Goal: Task Accomplishment & Management: Use online tool/utility

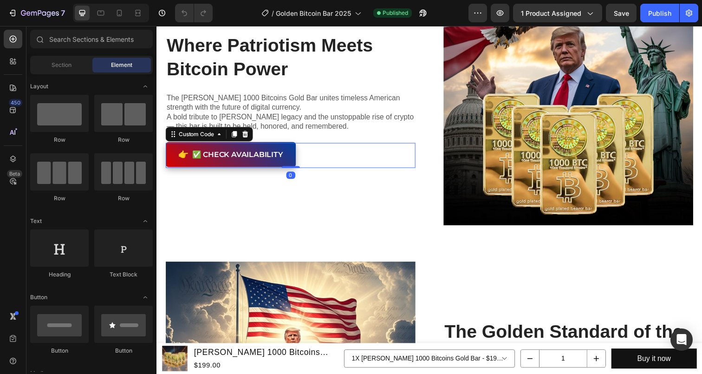
click at [254, 166] on button "👉 ✅ Check Availability" at bounding box center [232, 158] width 133 height 26
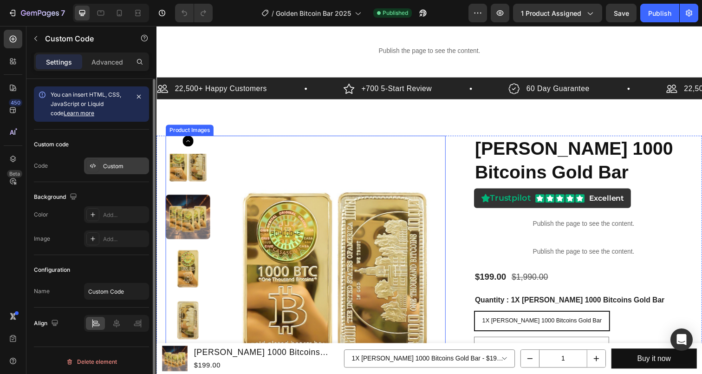
scroll to position [19, 0]
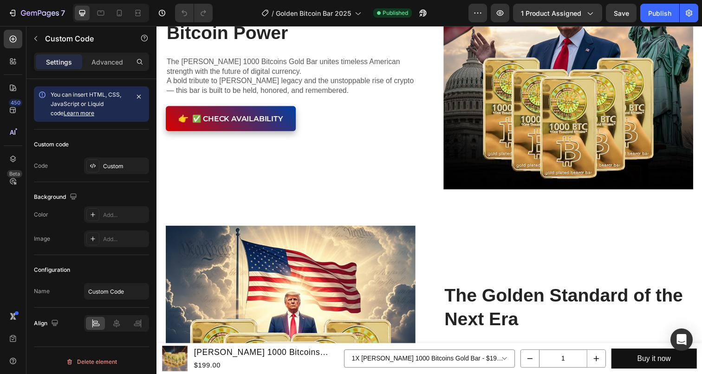
click at [245, 117] on button "👉 ✅ Check Availability" at bounding box center [232, 122] width 133 height 26
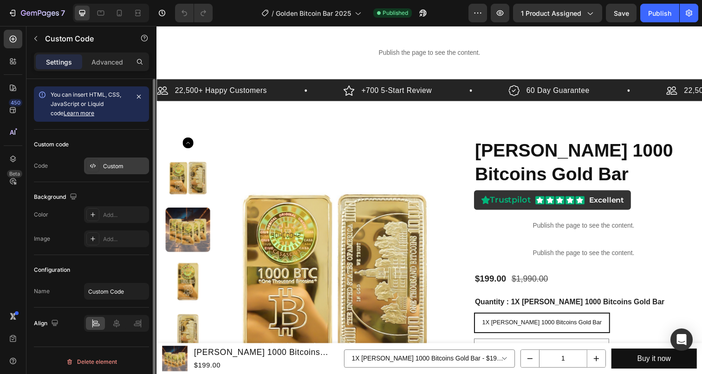
click at [112, 172] on div "Custom" at bounding box center [116, 165] width 65 height 17
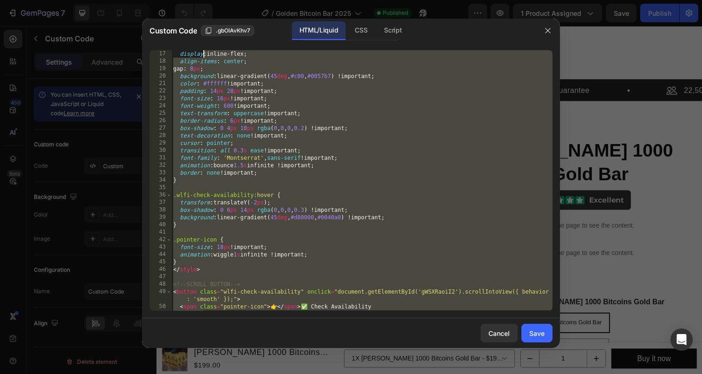
scroll to position [0, 0]
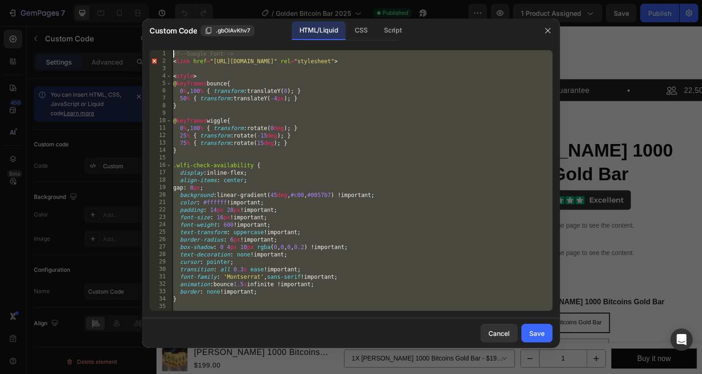
drag, startPoint x: 212, startPoint y: 307, endPoint x: 170, endPoint y: 55, distance: 255.6
click at [170, 55] on div "</button> 1 2 3 4 5 6 7 8 9 10 11 12 13 14 15 16 17 18 19 20 21 22 23 24 25 26 …" at bounding box center [351, 180] width 403 height 261
type textarea "<!-- Google Font --> <link href="[URL][DOMAIN_NAME]" rel="stylesheet">"
click at [584, 112] on div at bounding box center [351, 187] width 702 height 374
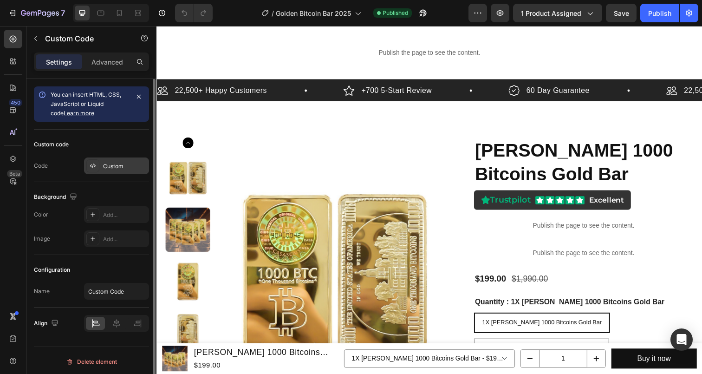
click at [108, 166] on div "Custom" at bounding box center [125, 166] width 44 height 8
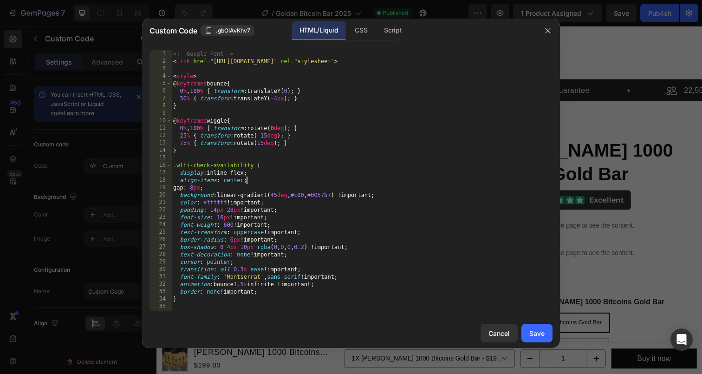
click at [284, 180] on div "<!-- Google Font --> < link href = "[URL][DOMAIN_NAME]" rel = "stylesheet" > < …" at bounding box center [361, 187] width 381 height 275
type textarea "<span class="pointer-icon">👉</span> ✅ Check Availability </button>"
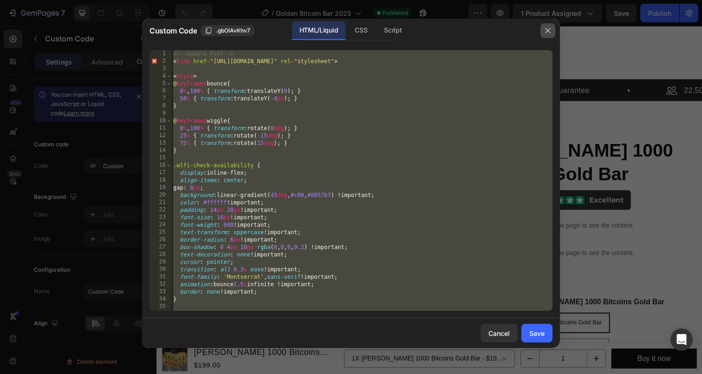
click at [551, 27] on icon "button" at bounding box center [547, 30] width 7 height 7
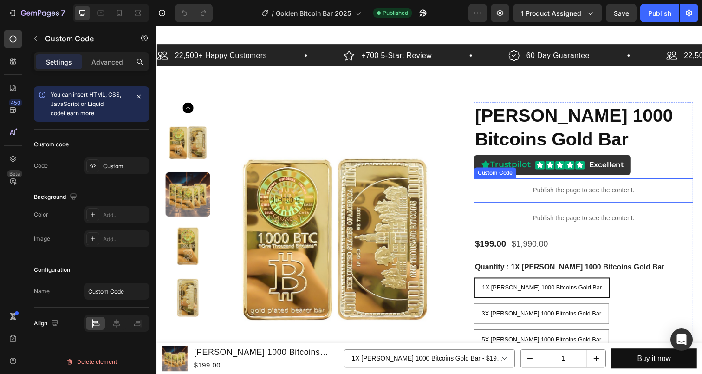
scroll to position [50, 0]
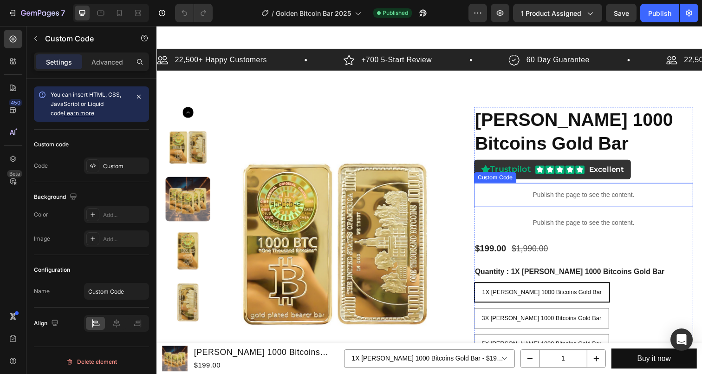
click at [546, 197] on p "Publish the page to see the content." at bounding box center [593, 199] width 224 height 10
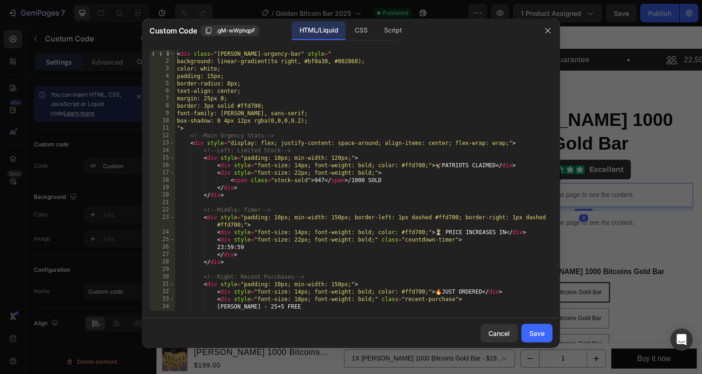
click at [371, 170] on div "< div class = "[PERSON_NAME]-urgency-bar" style = " background: linear-gradient…" at bounding box center [364, 187] width 378 height 275
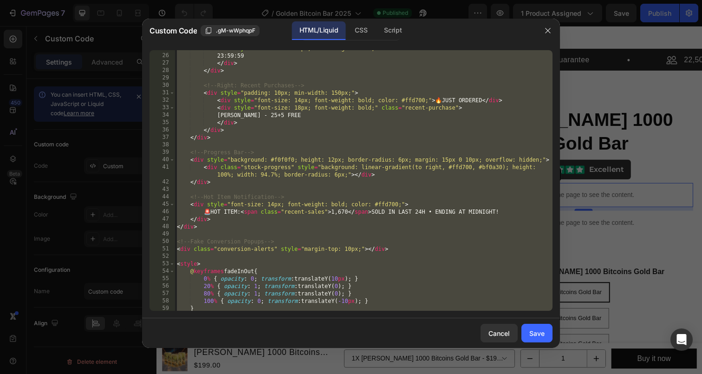
click at [371, 173] on div "< div style = "font-size: 22px; font-weight: bold;" class = "countdown-timer" >…" at bounding box center [364, 182] width 378 height 275
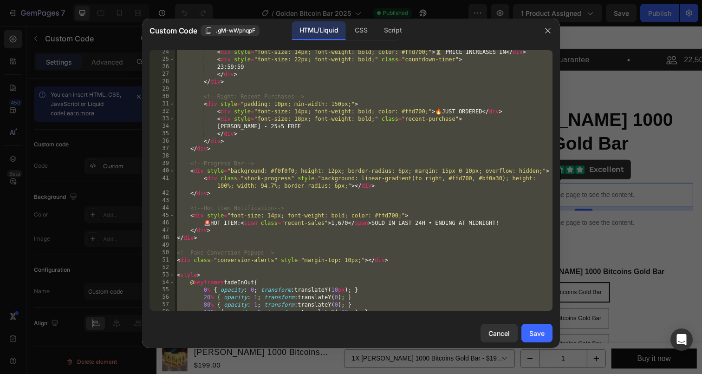
paste textarea "</html"
type textarea "</html>"
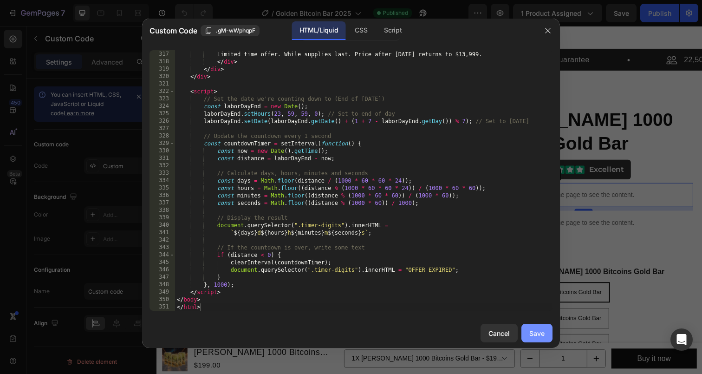
click at [536, 334] on div "Save" at bounding box center [536, 333] width 15 height 10
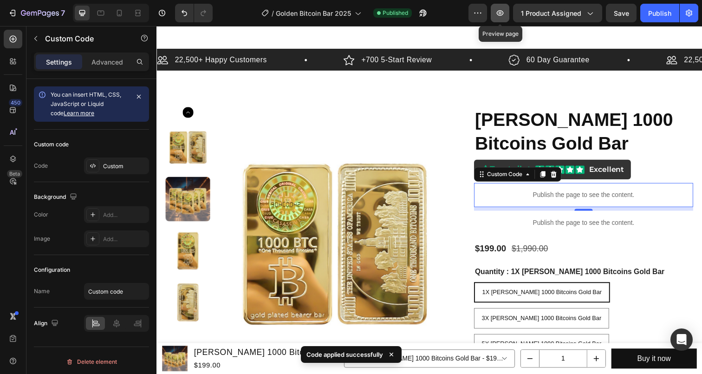
click at [502, 16] on icon "button" at bounding box center [500, 12] width 9 height 9
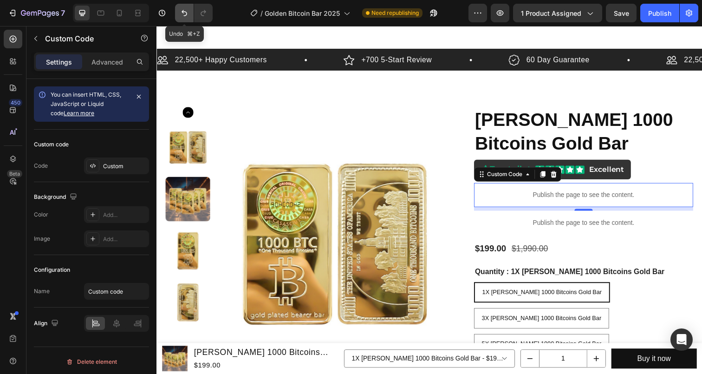
click at [182, 11] on icon "Undo/Redo" at bounding box center [185, 13] width 6 height 6
click at [537, 202] on p "Publish the page to see the content." at bounding box center [593, 199] width 224 height 10
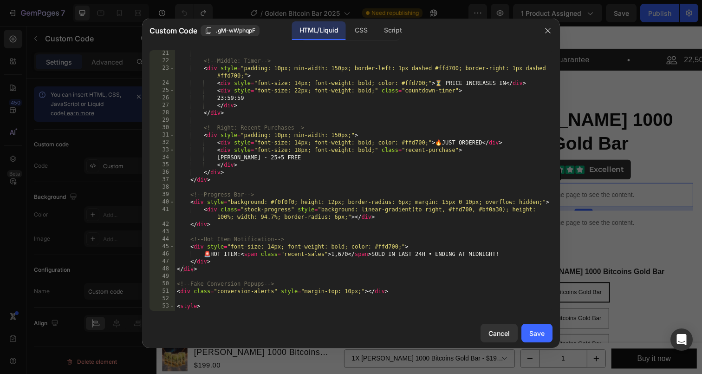
scroll to position [149, 0]
click at [664, 154] on div at bounding box center [351, 187] width 702 height 374
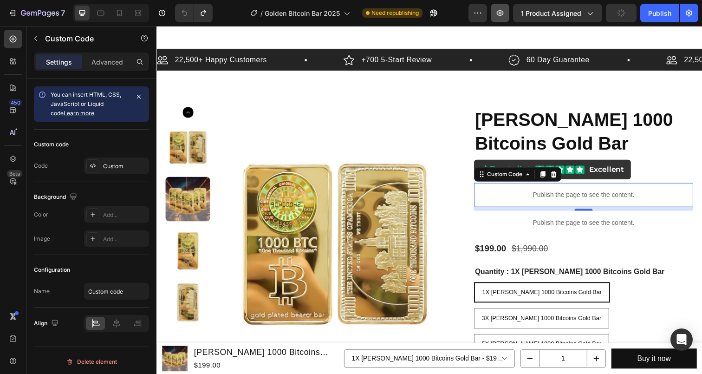
click at [506, 14] on button "button" at bounding box center [500, 13] width 19 height 19
click at [503, 9] on icon "button" at bounding box center [500, 12] width 9 height 9
click at [514, 192] on div "Publish the page to see the content." at bounding box center [593, 198] width 224 height 25
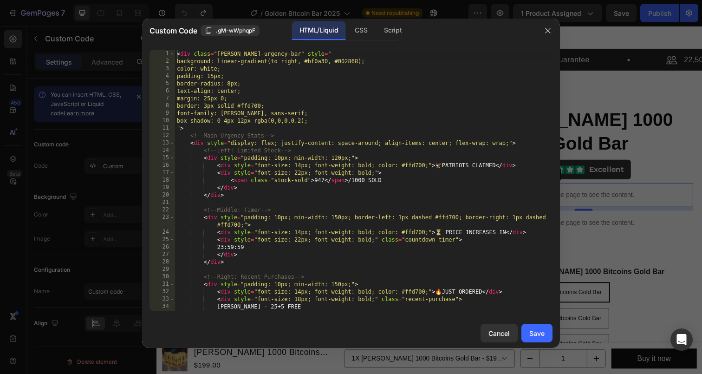
click at [346, 144] on div "< div class = "[PERSON_NAME]-urgency-bar" style = " background: linear-gradient…" at bounding box center [364, 187] width 378 height 275
type textarea "} </script>"
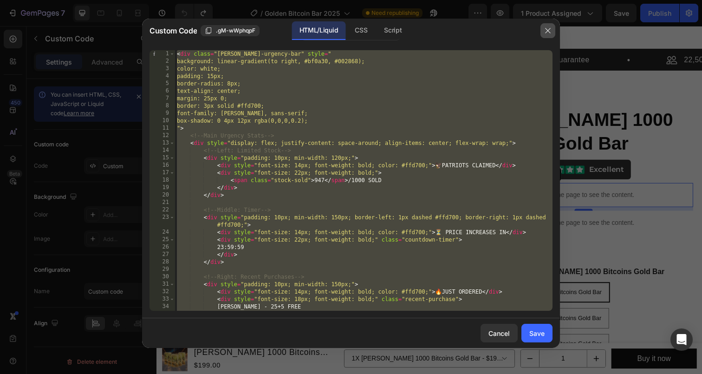
click at [550, 34] on icon "button" at bounding box center [547, 30] width 7 height 7
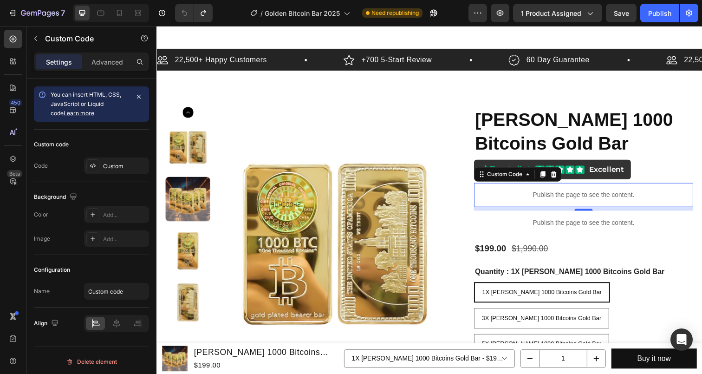
click at [535, 204] on div "Publish the page to see the content." at bounding box center [593, 198] width 224 height 25
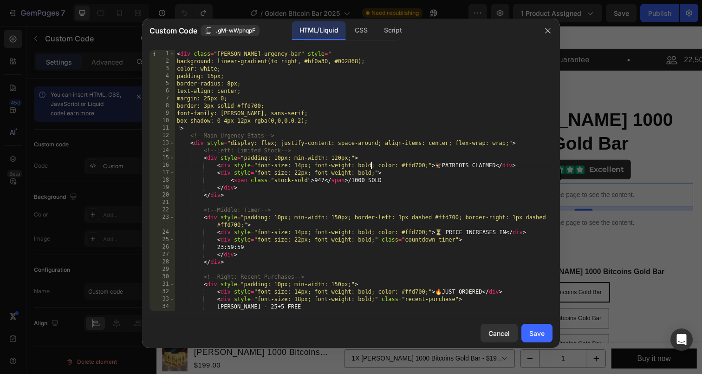
click at [370, 166] on div "< div class = "[PERSON_NAME]-urgency-bar" style = " background: linear-gradient…" at bounding box center [364, 187] width 378 height 275
type textarea "} </script>"
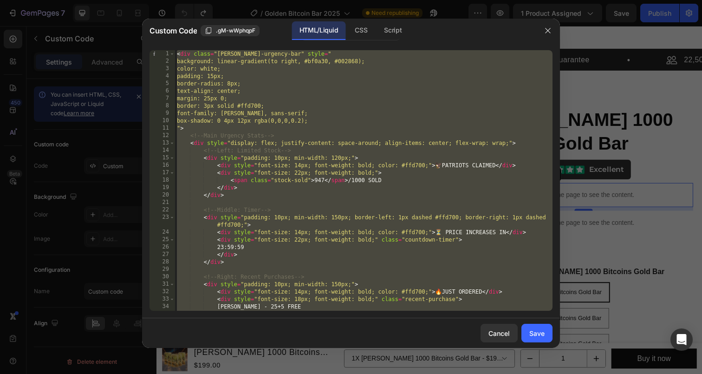
paste textarea
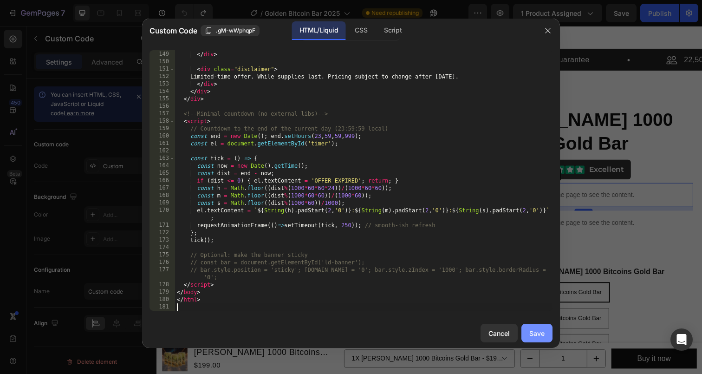
click at [534, 337] on div "Save" at bounding box center [536, 333] width 15 height 10
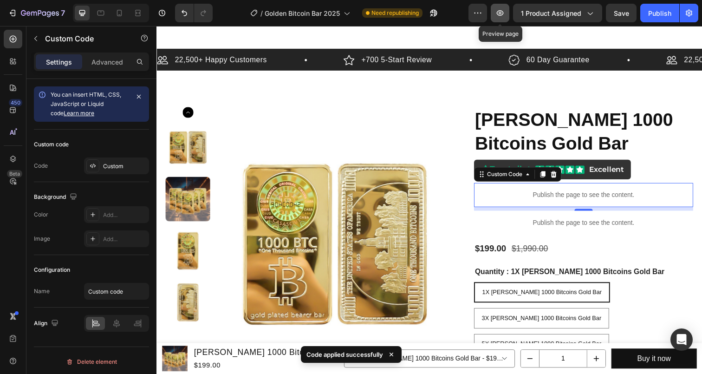
click at [500, 17] on icon "button" at bounding box center [500, 12] width 9 height 9
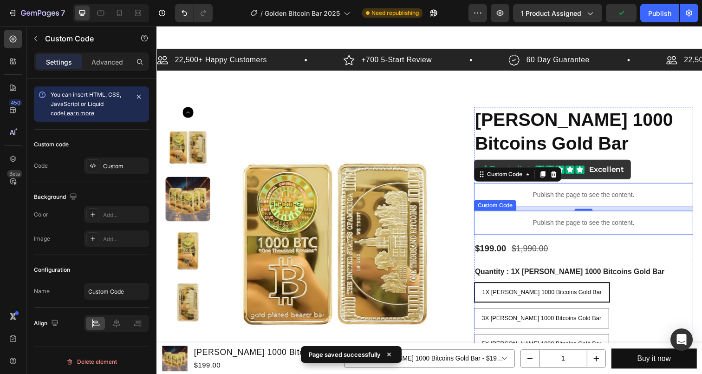
click at [545, 224] on p "Publish the page to see the content." at bounding box center [593, 227] width 224 height 10
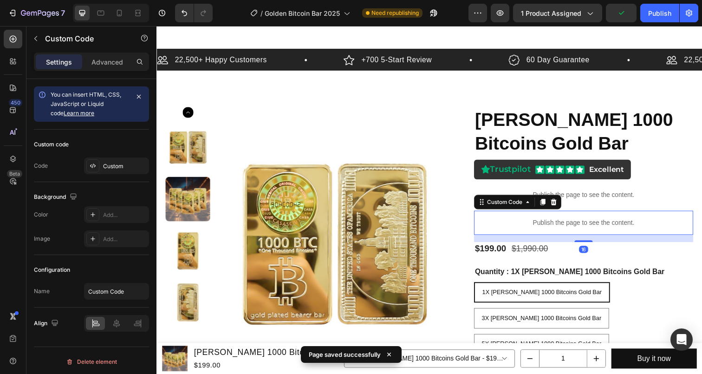
click at [545, 224] on p "Publish the page to see the content." at bounding box center [593, 227] width 224 height 10
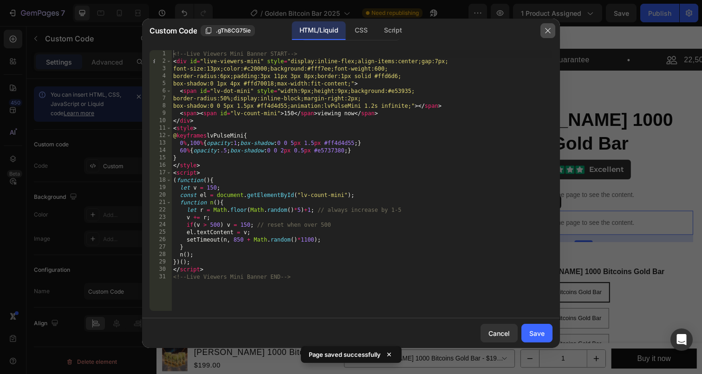
click at [547, 32] on icon "button" at bounding box center [547, 30] width 7 height 7
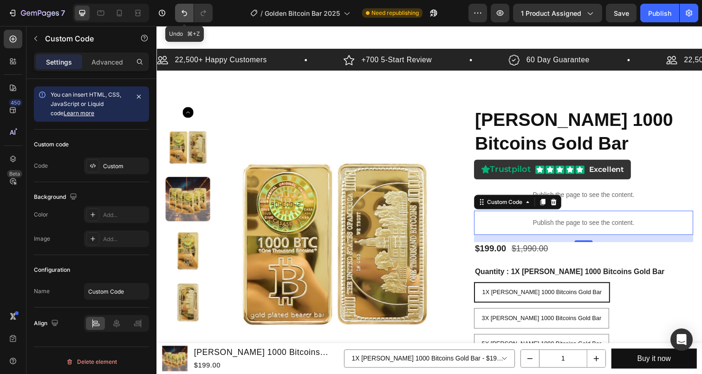
click at [179, 11] on button "Undo/Redo" at bounding box center [184, 13] width 19 height 19
click at [503, 17] on icon "button" at bounding box center [500, 12] width 9 height 9
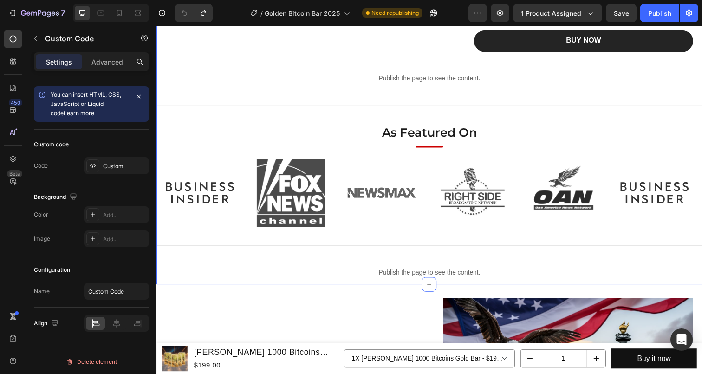
scroll to position [418, 0]
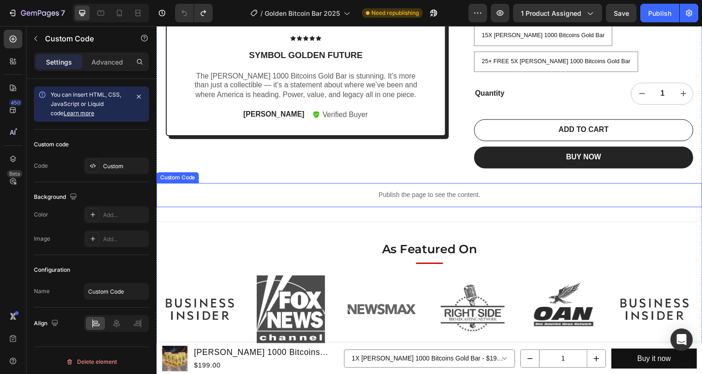
click at [432, 194] on p "Publish the page to see the content." at bounding box center [435, 199] width 557 height 10
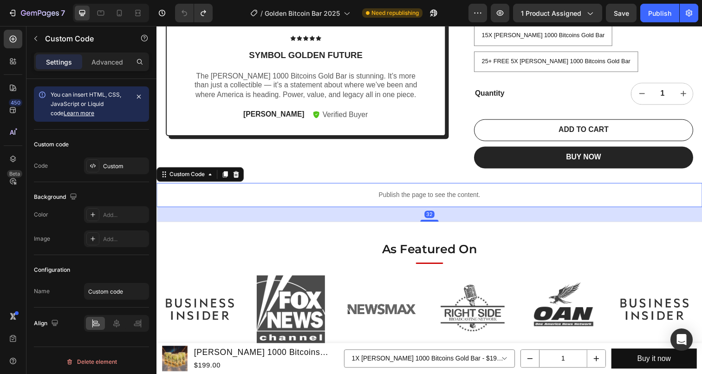
click at [432, 194] on p "Publish the page to see the content." at bounding box center [435, 199] width 557 height 10
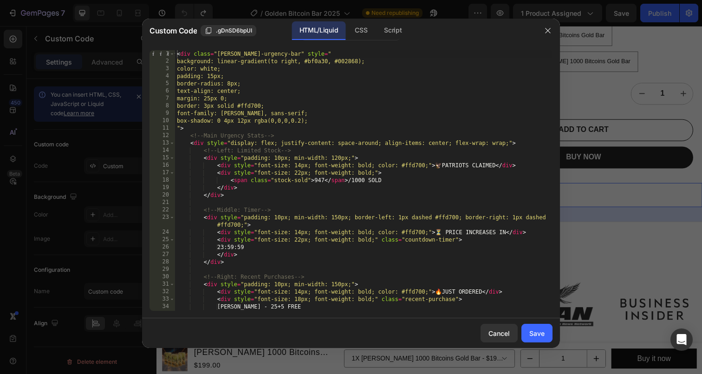
click at [404, 169] on div "< div class = "[PERSON_NAME]-urgency-bar" style = " background: linear-gradient…" at bounding box center [364, 187] width 378 height 275
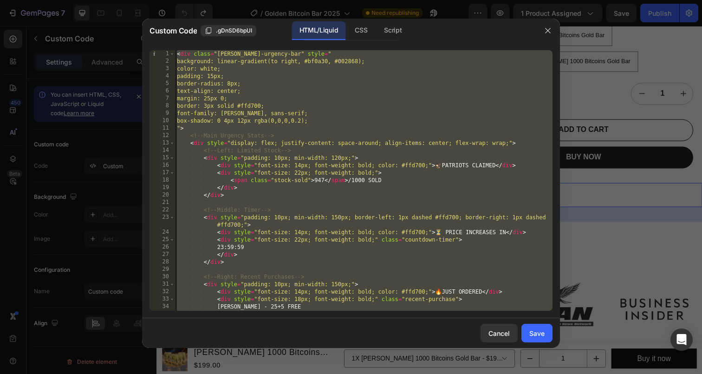
paste textarea "</html"
type textarea "</html>"
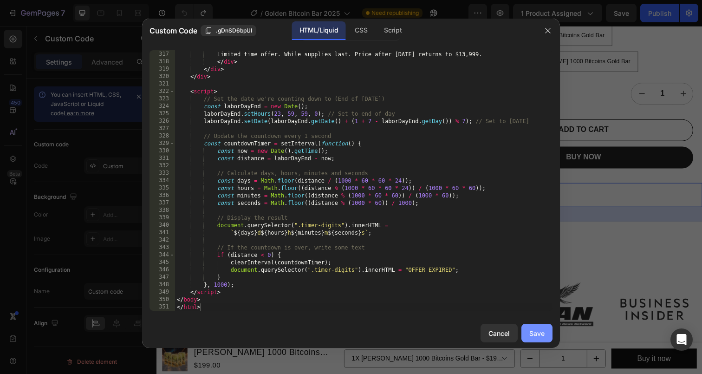
click at [530, 333] on div "Save" at bounding box center [536, 333] width 15 height 10
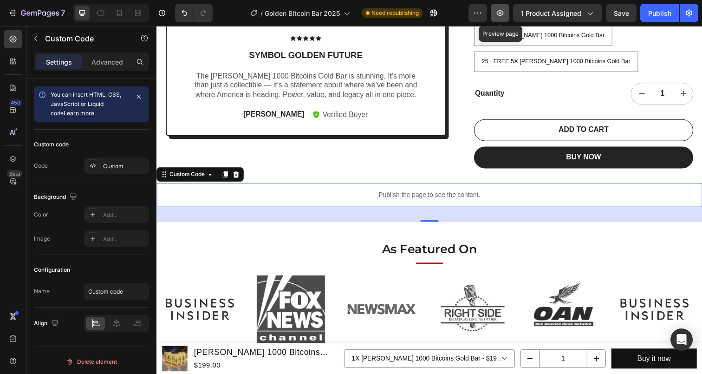
click at [506, 13] on button "button" at bounding box center [500, 13] width 19 height 19
click at [307, 186] on div "Publish the page to see the content." at bounding box center [435, 198] width 557 height 25
click at [181, 14] on icon "Undo/Redo" at bounding box center [184, 12] width 9 height 9
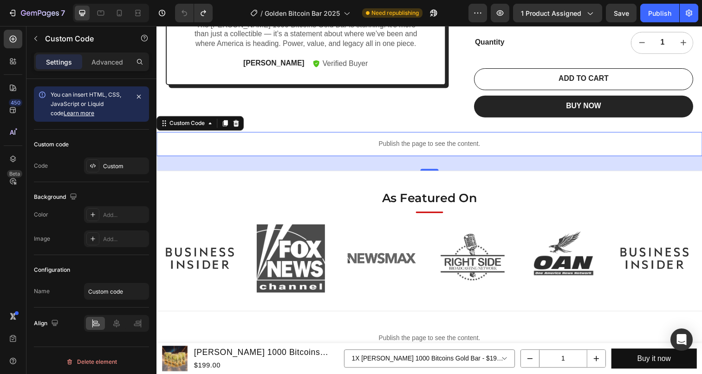
scroll to position [467, 0]
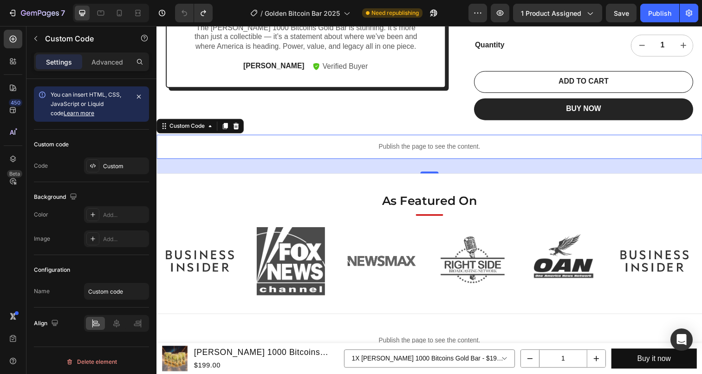
click at [364, 137] on div "Publish the page to see the content." at bounding box center [435, 149] width 557 height 25
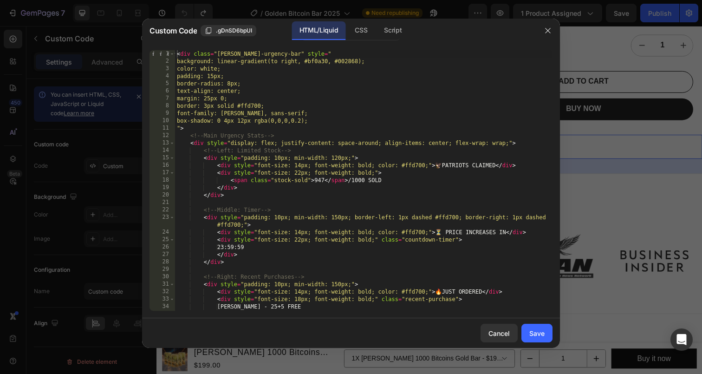
click at [256, 122] on div "< div class = "[PERSON_NAME]-urgency-bar" style = " background: linear-gradient…" at bounding box center [364, 187] width 378 height 275
paste textarea "</html"
type textarea "</html>"
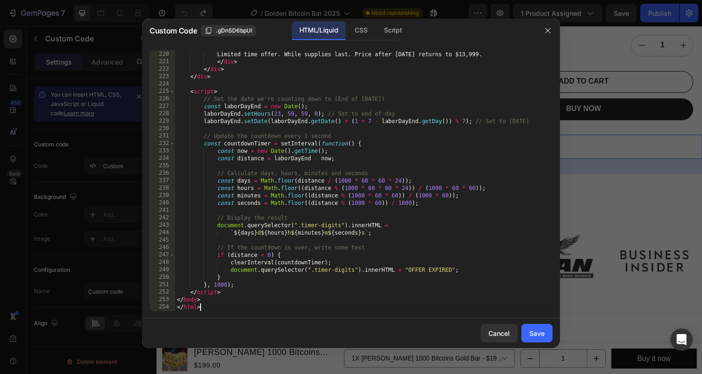
scroll to position [1642, 0]
click at [539, 334] on div "Save" at bounding box center [536, 333] width 15 height 10
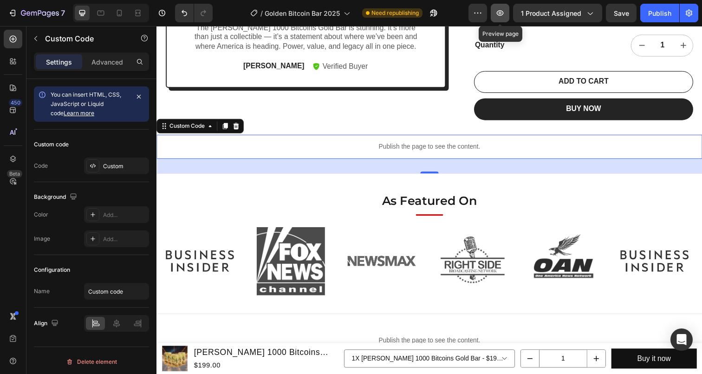
click at [497, 18] on button "button" at bounding box center [500, 13] width 19 height 19
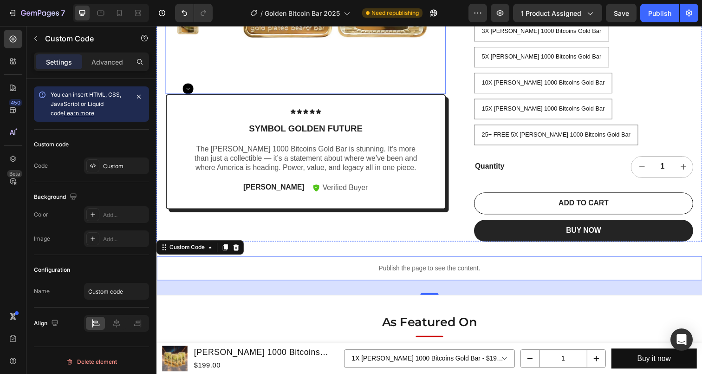
scroll to position [464, 0]
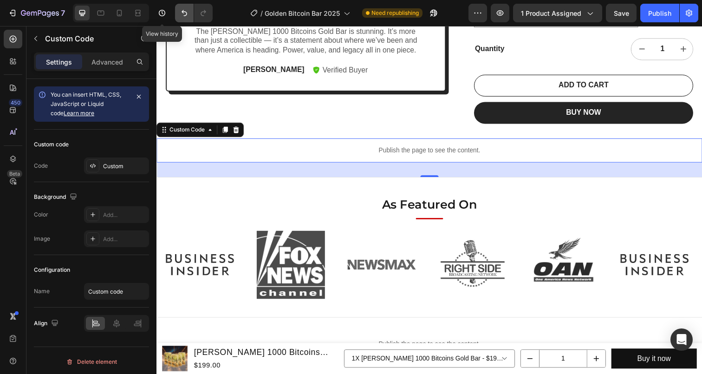
click at [175, 15] on button "Undo/Redo" at bounding box center [184, 13] width 19 height 19
click at [367, 148] on p "Publish the page to see the content." at bounding box center [435, 153] width 557 height 10
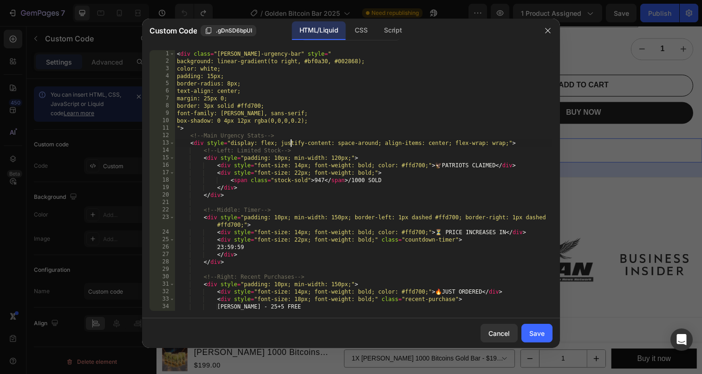
click at [289, 145] on div "< div class = "[PERSON_NAME]-urgency-bar" style = " background: linear-gradient…" at bounding box center [364, 187] width 378 height 275
type textarea "} </script>"
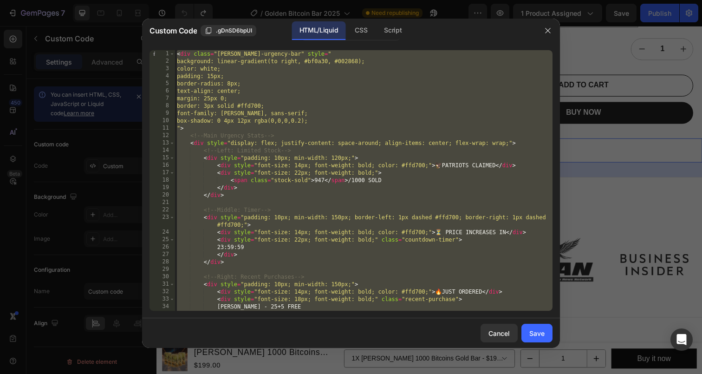
paste textarea
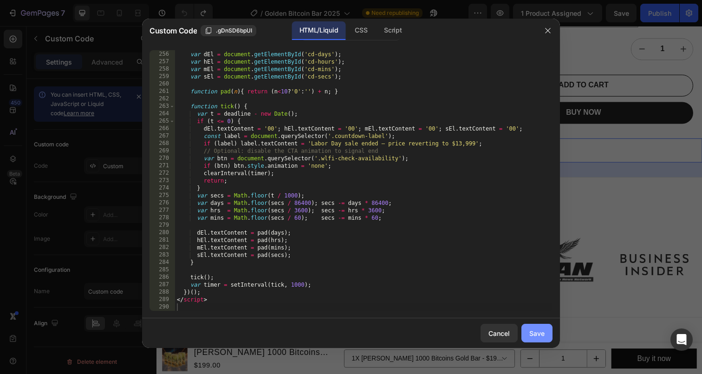
click at [535, 333] on div "Save" at bounding box center [536, 333] width 15 height 10
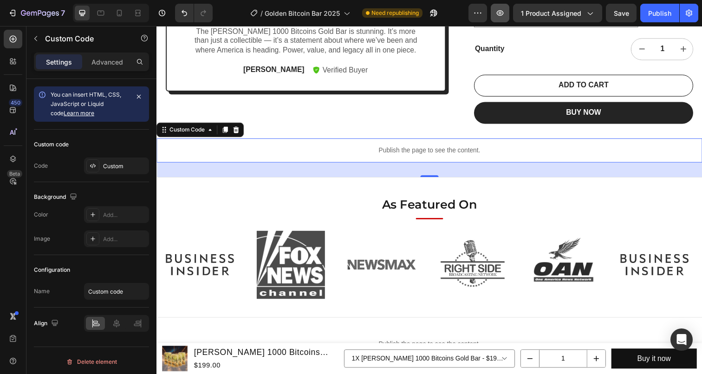
click at [498, 22] on button "button" at bounding box center [500, 13] width 19 height 19
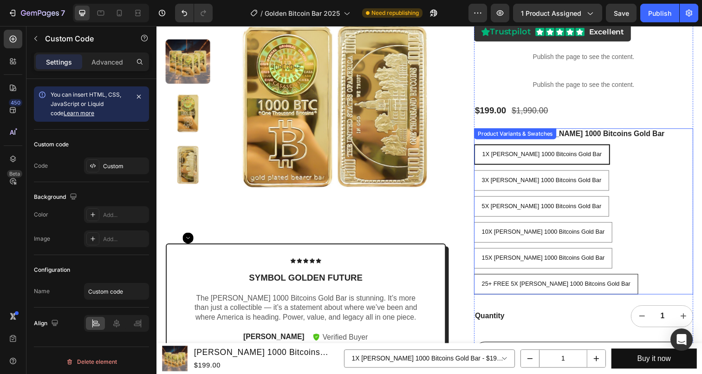
scroll to position [153, 0]
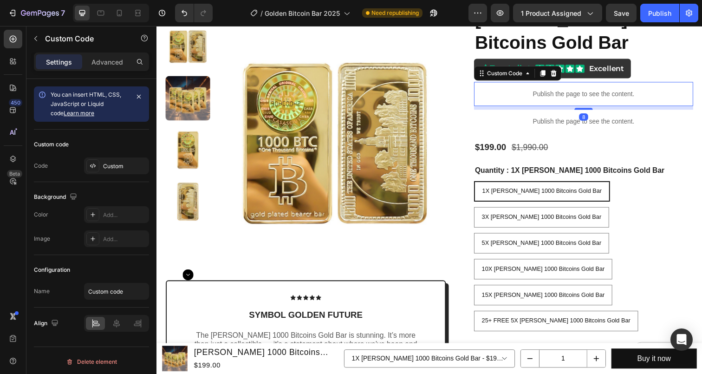
click at [565, 101] on div "Publish the page to see the content." at bounding box center [593, 95] width 224 height 25
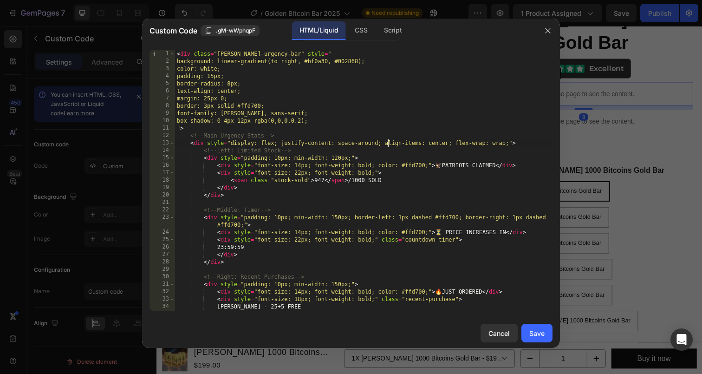
click at [387, 144] on div "< div class = "[PERSON_NAME]-urgency-bar" style = " background: linear-gradient…" at bounding box center [364, 187] width 378 height 275
type textarea "} </script>"
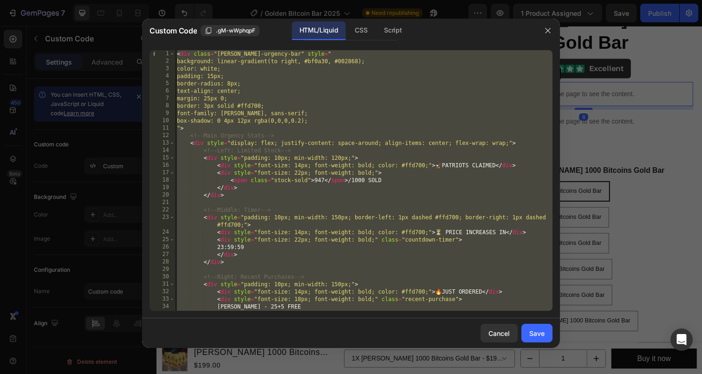
paste textarea
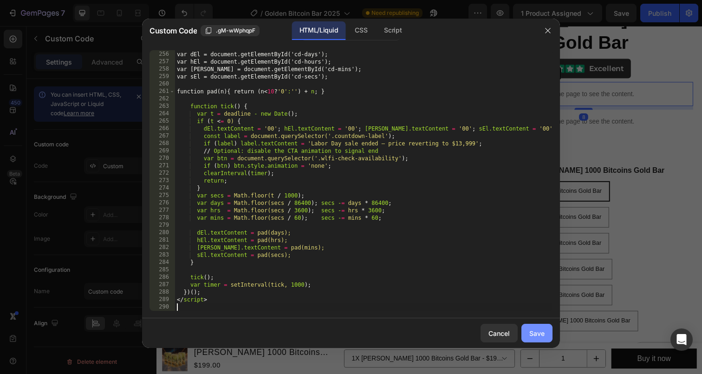
click at [536, 334] on div "Save" at bounding box center [536, 333] width 15 height 10
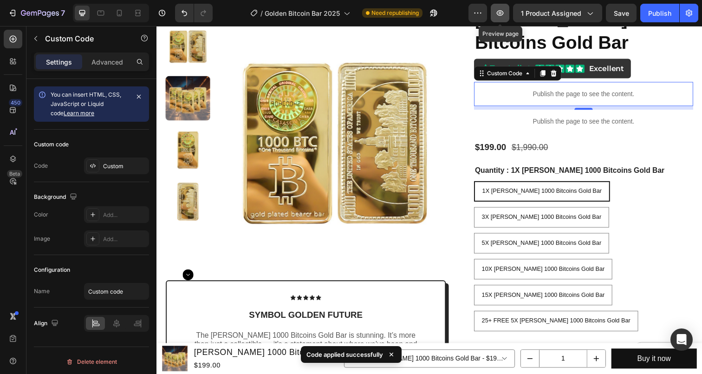
click at [497, 15] on icon "button" at bounding box center [500, 12] width 9 height 9
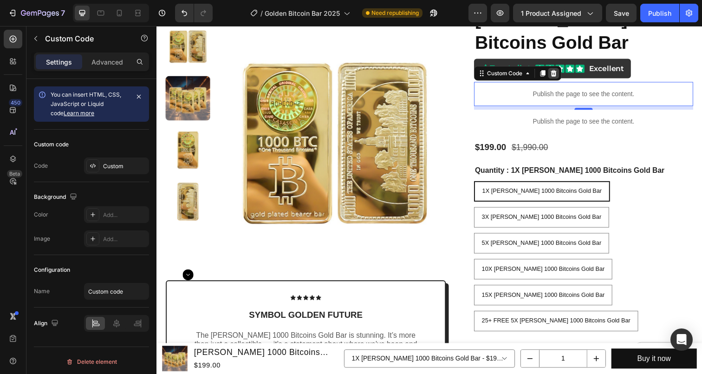
click at [562, 77] on icon at bounding box center [562, 74] width 6 height 7
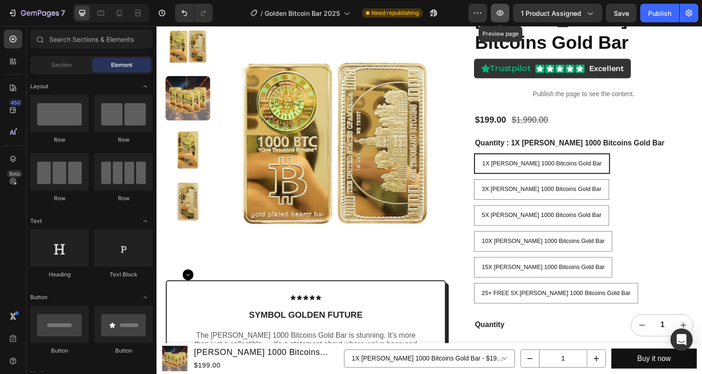
click at [501, 17] on icon "button" at bounding box center [500, 12] width 9 height 9
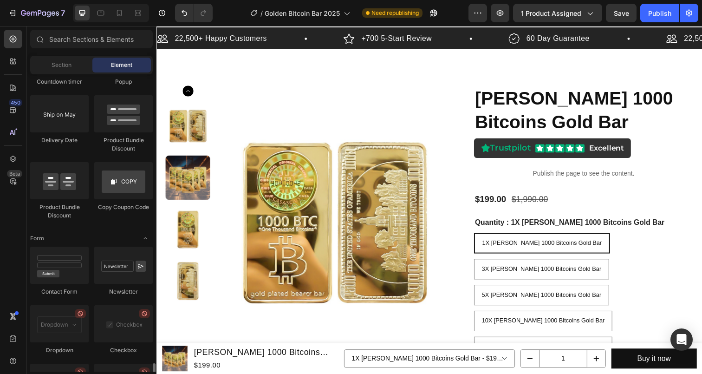
scroll to position [2517, 0]
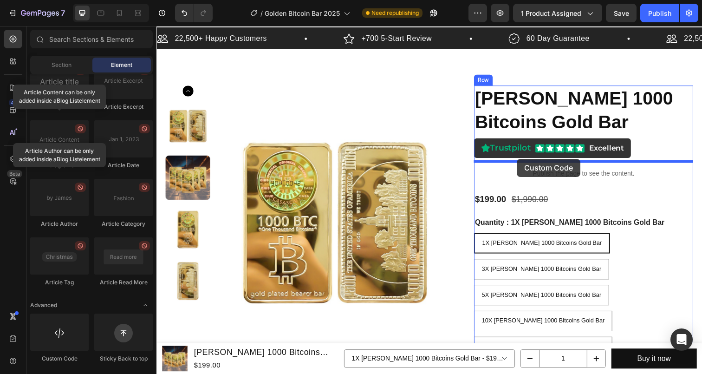
drag, startPoint x: 217, startPoint y: 363, endPoint x: 524, endPoint y: 162, distance: 367.0
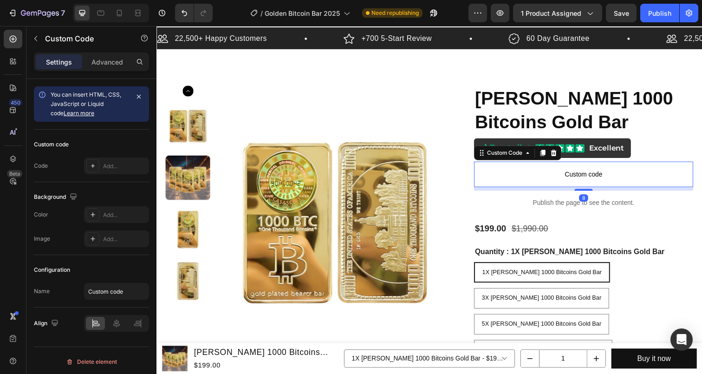
click at [525, 174] on span "Custom code" at bounding box center [593, 177] width 224 height 11
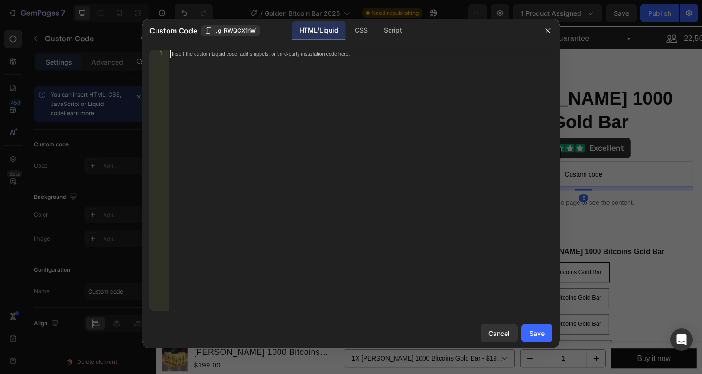
click at [305, 180] on div "Insert the custom Liquid code, add snippets, or third-party installation code h…" at bounding box center [360, 187] width 385 height 275
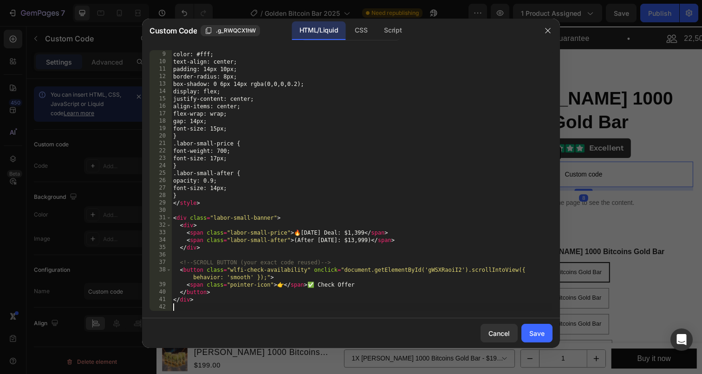
scroll to position [59, 0]
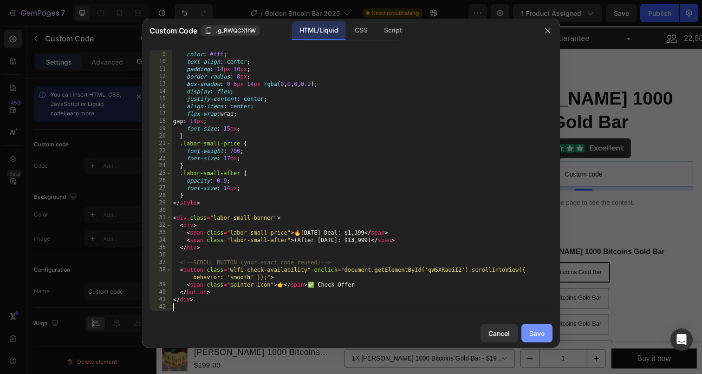
click at [530, 332] on div "Save" at bounding box center [536, 333] width 15 height 10
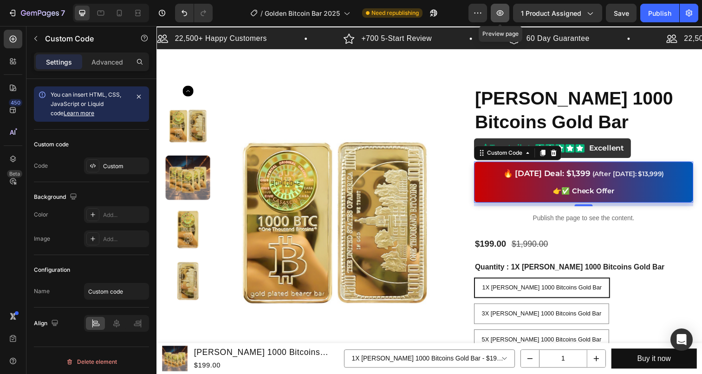
click at [497, 15] on button "button" at bounding box center [500, 13] width 19 height 19
click at [525, 190] on div "🔥 [DATE] Deal: $1,399 (After [DATE]: $13,999) 👉 ✅ Check Offer" at bounding box center [593, 185] width 224 height 42
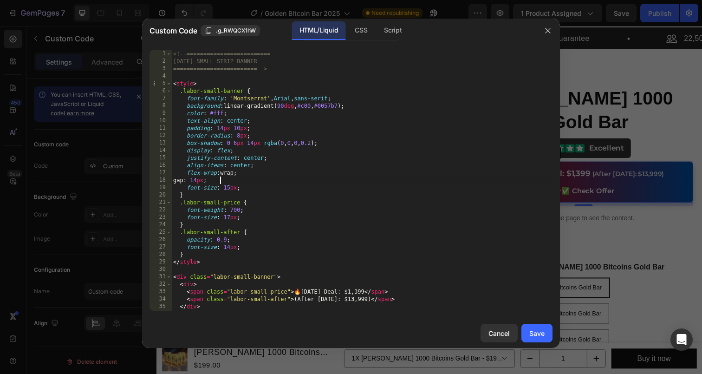
click at [375, 183] on div "<!-- ========================= [DATE] SMALL STRIP BANNER ======================…" at bounding box center [361, 187] width 381 height 275
type textarea "</div>"
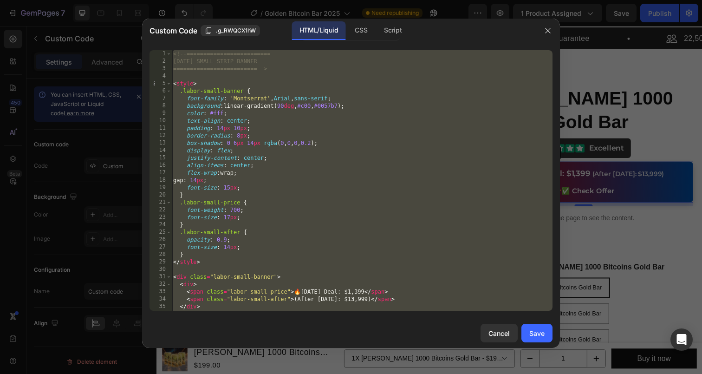
paste textarea
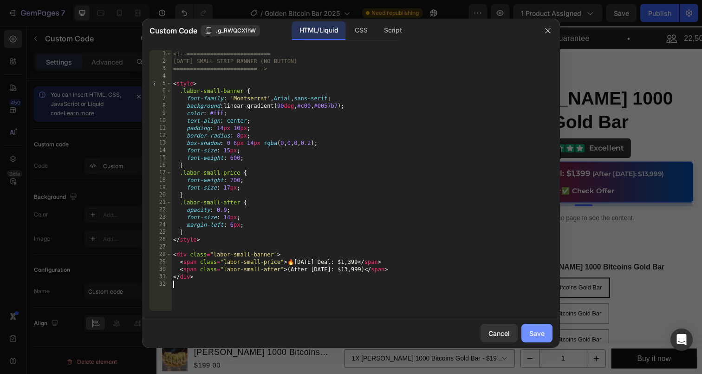
click at [529, 332] on div "Save" at bounding box center [536, 333] width 15 height 10
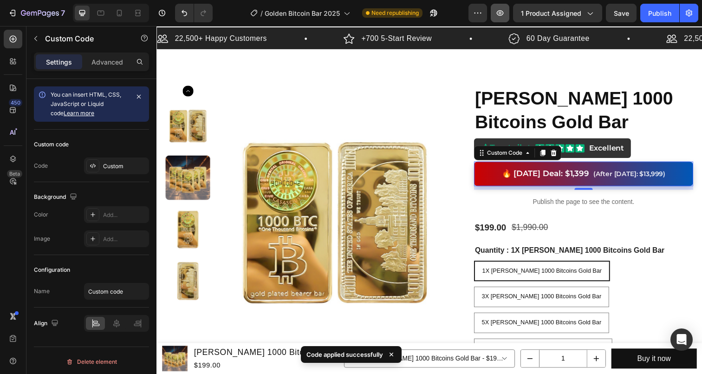
click at [501, 13] on icon "button" at bounding box center [500, 12] width 9 height 9
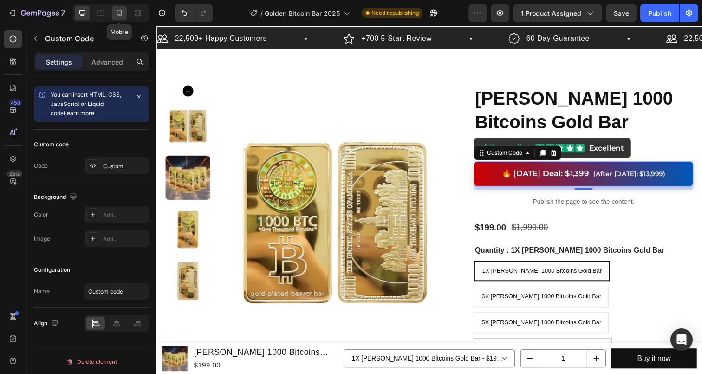
click at [123, 15] on icon at bounding box center [119, 12] width 9 height 9
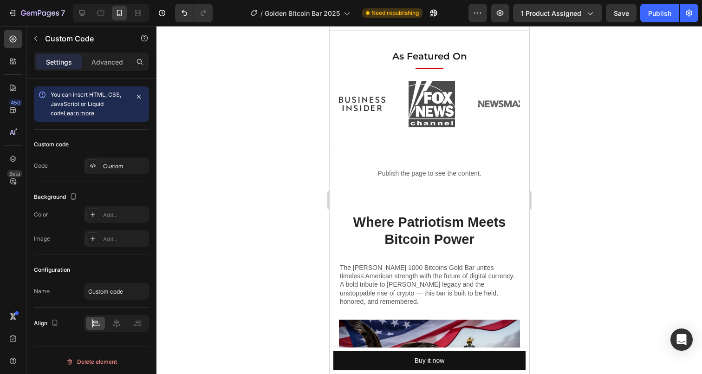
scroll to position [910, 0]
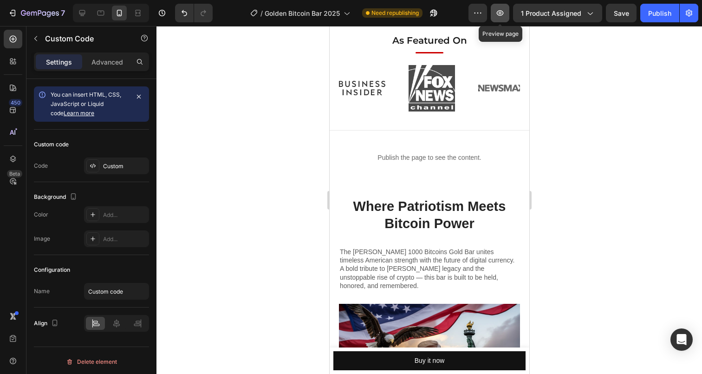
click at [497, 10] on icon "button" at bounding box center [500, 12] width 9 height 9
click at [648, 14] on div "Publish" at bounding box center [659, 13] width 23 height 10
click at [84, 7] on div at bounding box center [82, 13] width 15 height 15
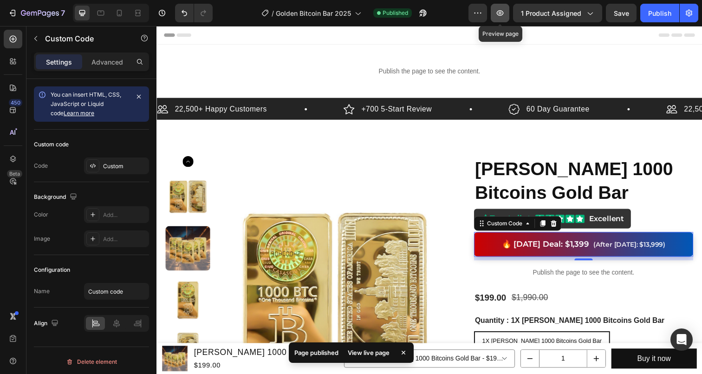
click at [507, 15] on button "button" at bounding box center [500, 13] width 19 height 19
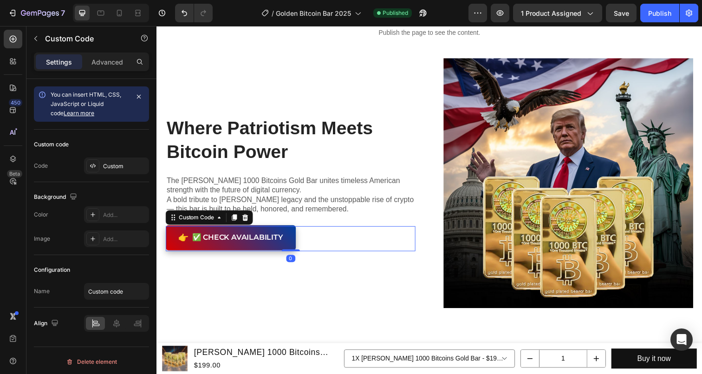
click at [210, 230] on button "👉 ✅ Check Availability" at bounding box center [232, 243] width 133 height 26
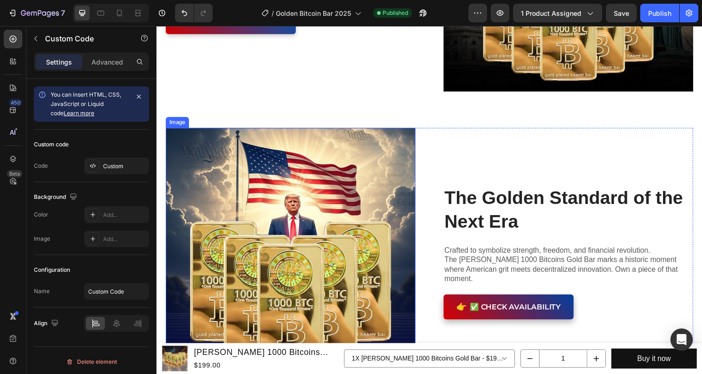
scroll to position [1057, 0]
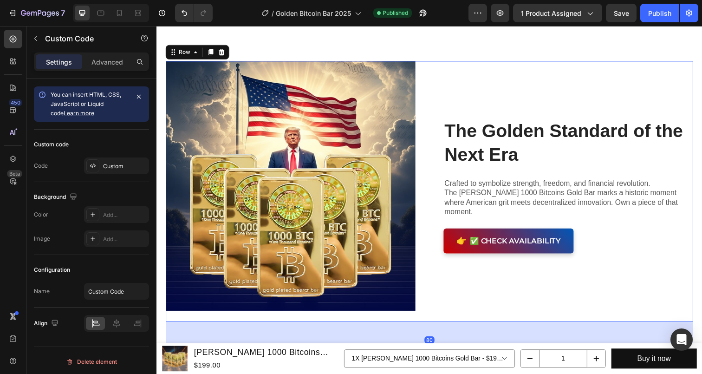
click at [491, 274] on div "The Golden Standard of the Next Era Heading Row Crafted to symbolize strength, …" at bounding box center [577, 195] width 255 height 266
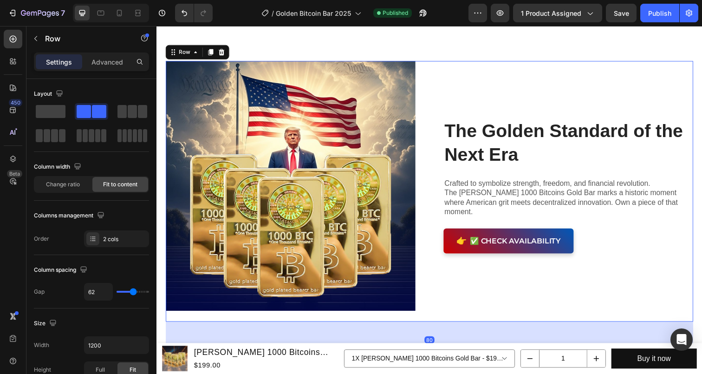
select select "575980786890179173"
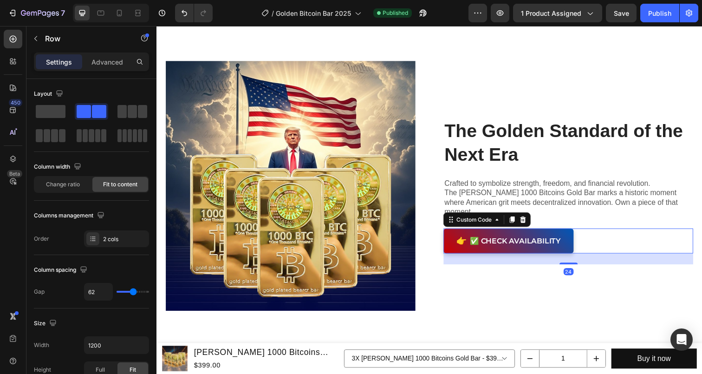
click at [602, 238] on div "👉 ✅ Check Availability" at bounding box center [577, 246] width 255 height 26
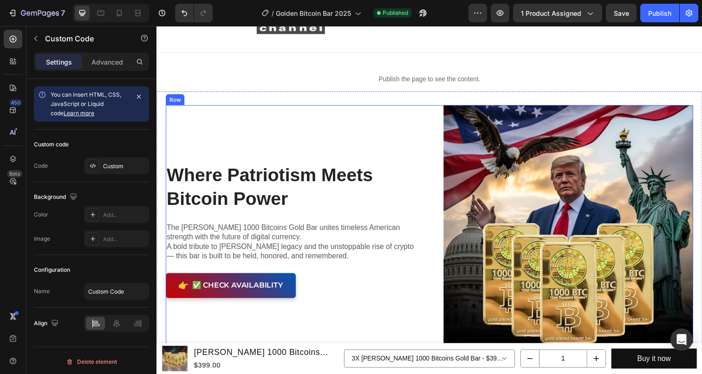
scroll to position [746, 0]
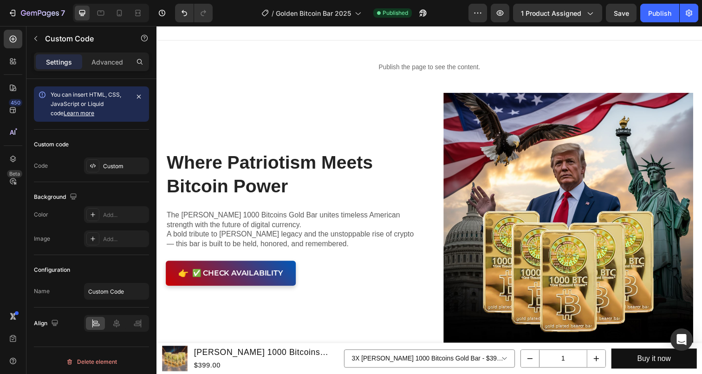
click at [116, 20] on div at bounding box center [111, 13] width 76 height 19
click at [119, 14] on icon at bounding box center [119, 12] width 9 height 9
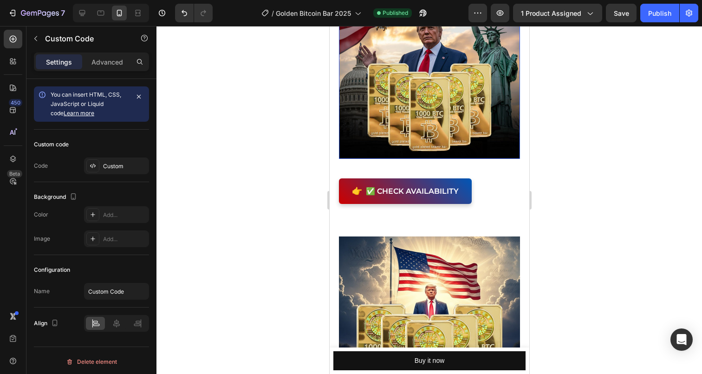
scroll to position [1247, 0]
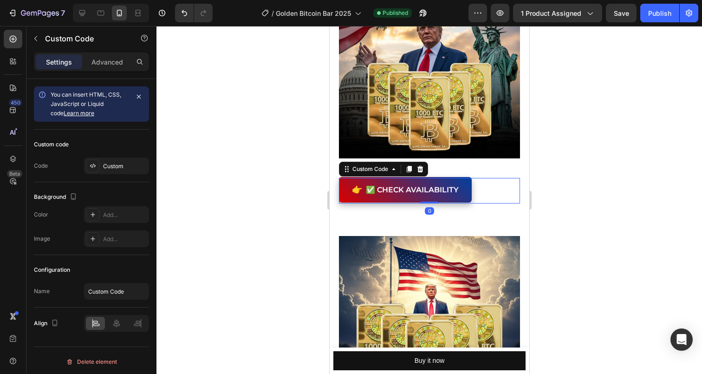
click at [399, 196] on link "👉 ✅ Check Availability" at bounding box center [405, 191] width 133 height 26
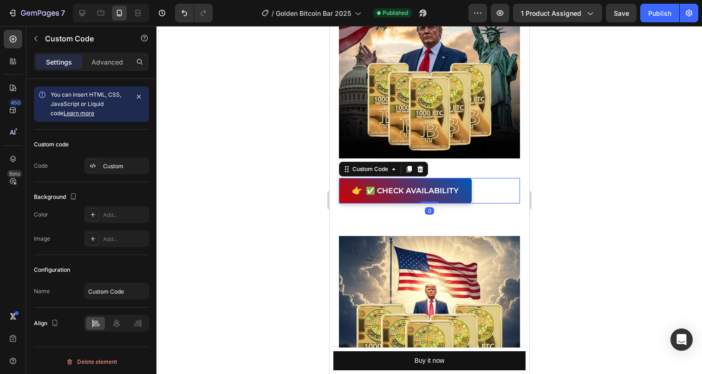
click at [483, 191] on div "👉 ✅ Check Availability" at bounding box center [429, 191] width 181 height 26
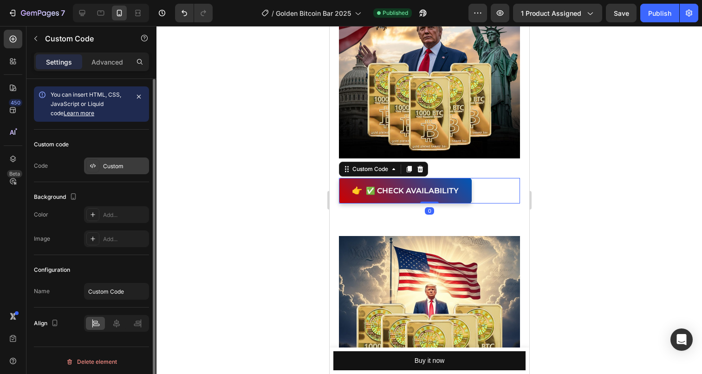
click at [128, 168] on div "Custom" at bounding box center [125, 166] width 44 height 8
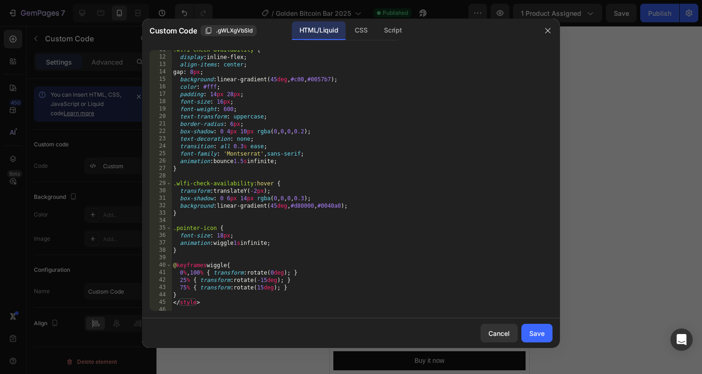
scroll to position [104, 0]
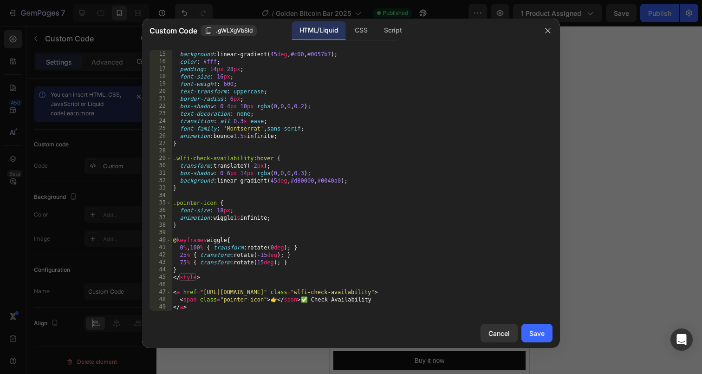
click at [319, 198] on div "gap : 8 px ; background : linear-gradient( 45 deg , #c00 , #0057b7 ) ; color : …" at bounding box center [361, 180] width 381 height 275
type textarea "<span class="pointer-icon">👉</span> ✅ Check Availability </a>"
click at [428, 198] on div "gap : 8 px ; background : linear-gradient( 45 deg , #c00 , #0057b7 ) ; color : …" at bounding box center [361, 180] width 381 height 275
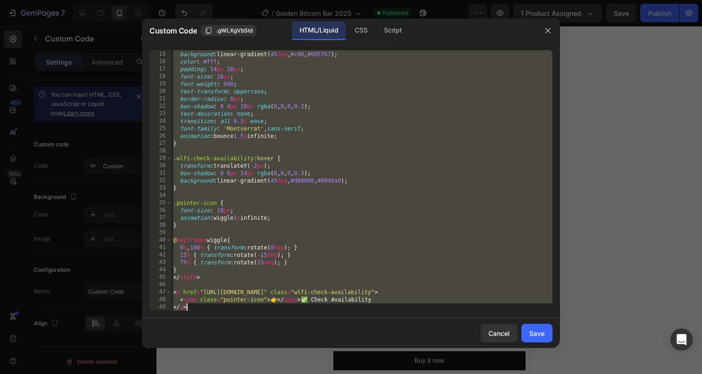
paste textarea
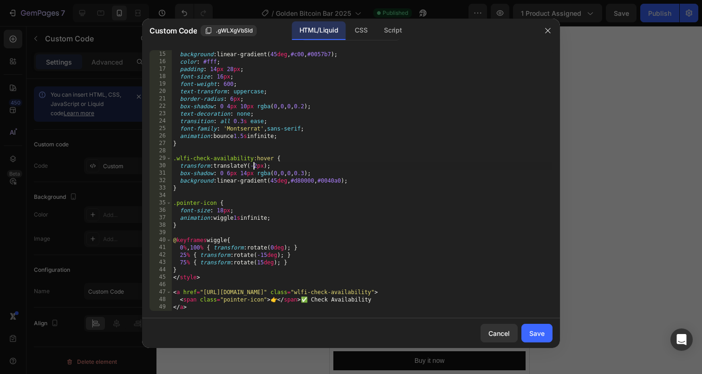
click at [252, 165] on div "gap : 8 px ; background : linear-gradient( 45 deg , #c00 , #0057b7 ) ; color : …" at bounding box center [361, 180] width 381 height 275
type textarea "<span class="pointer-icon">👉</span> ✅ Check Availability </a>"
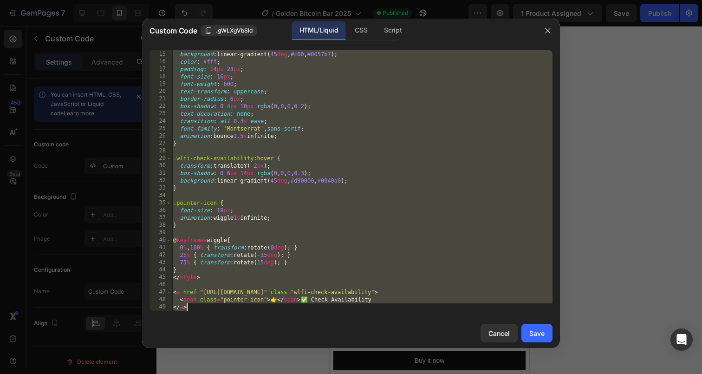
paste textarea
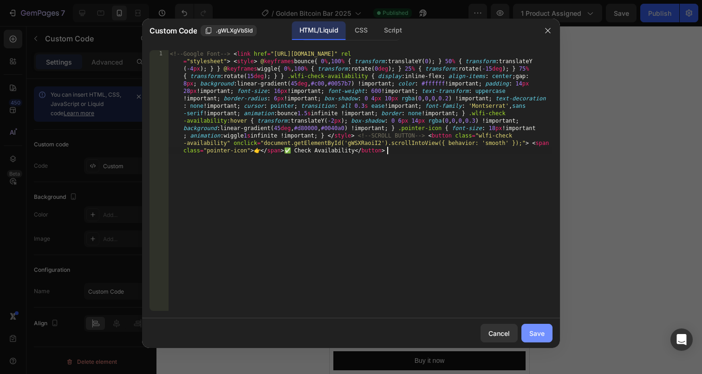
click at [536, 333] on div "Save" at bounding box center [536, 333] width 15 height 10
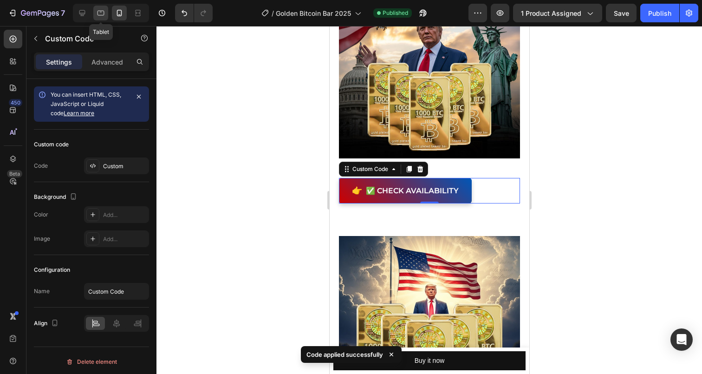
click at [101, 14] on icon at bounding box center [100, 12] width 9 height 9
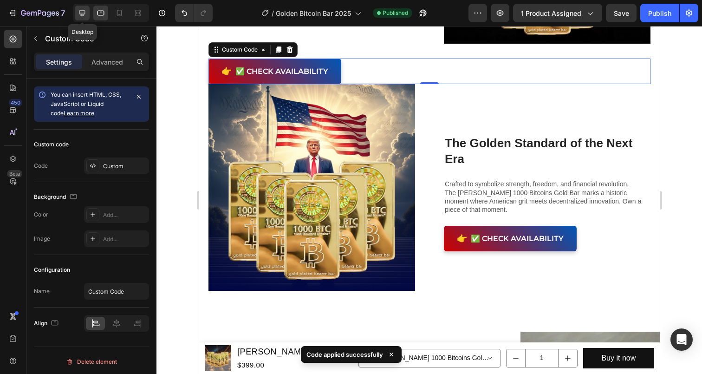
click at [75, 13] on div at bounding box center [82, 13] width 15 height 15
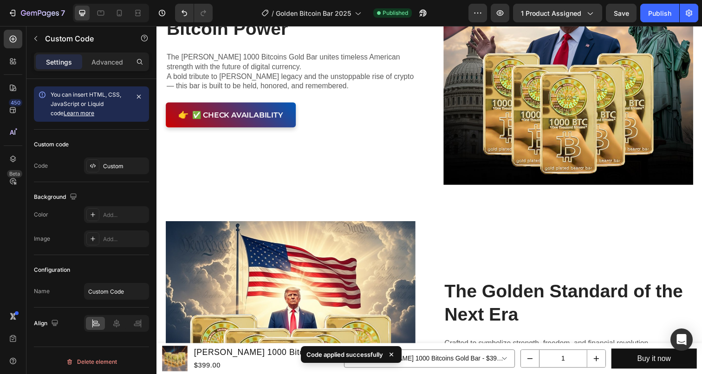
scroll to position [904, 0]
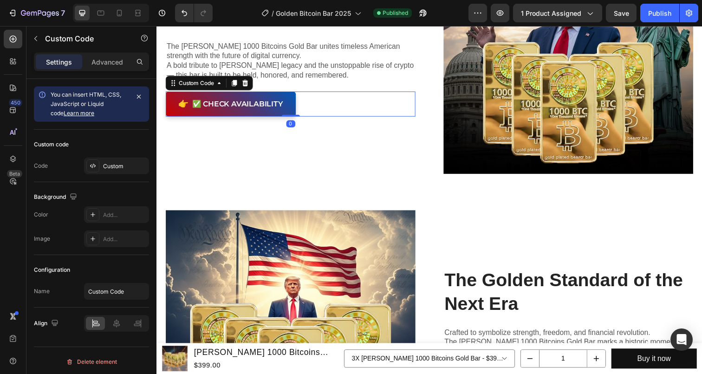
click at [345, 102] on div "👉 ✅ Check Availability" at bounding box center [293, 106] width 255 height 26
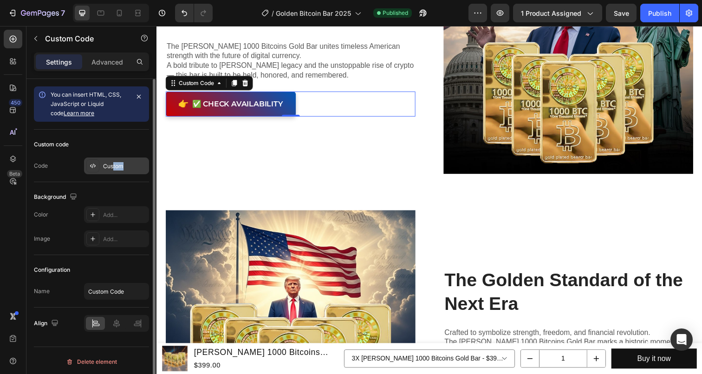
click at [112, 170] on div "Custom" at bounding box center [116, 165] width 65 height 17
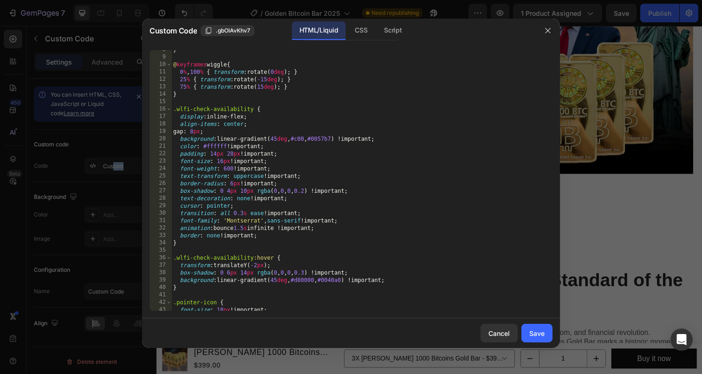
scroll to position [0, 0]
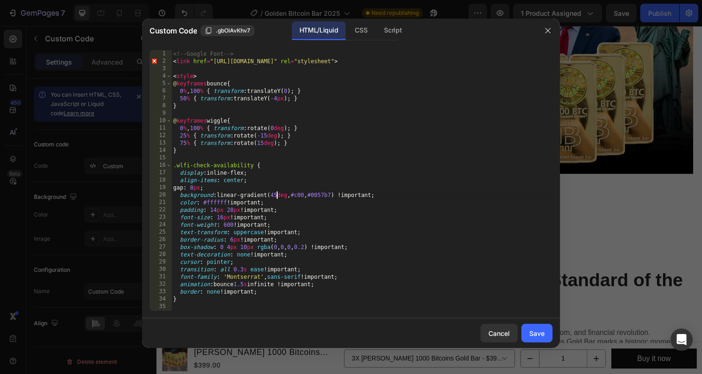
click at [276, 195] on div "<!-- Google Font --> < link href = "[URL][DOMAIN_NAME]" rel = "stylesheet" > < …" at bounding box center [361, 187] width 381 height 275
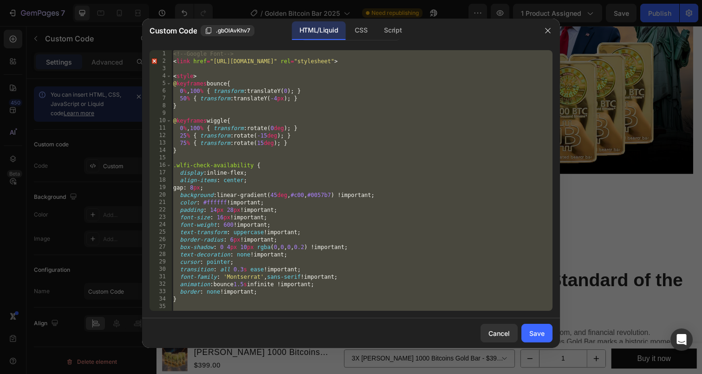
click at [265, 192] on div "<!-- Google Font --> < link href = "[URL][DOMAIN_NAME]" rel = "stylesheet" > < …" at bounding box center [361, 187] width 381 height 275
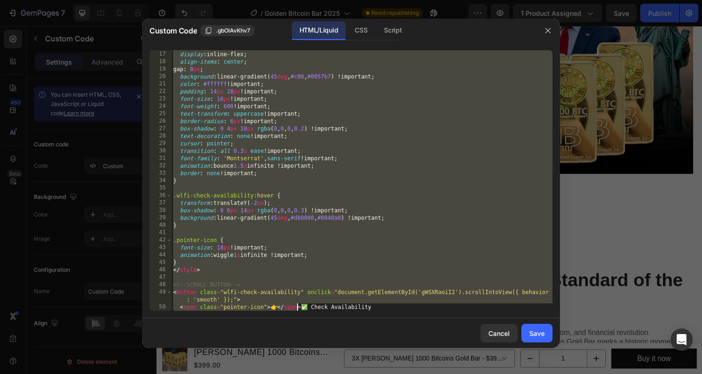
scroll to position [126, 0]
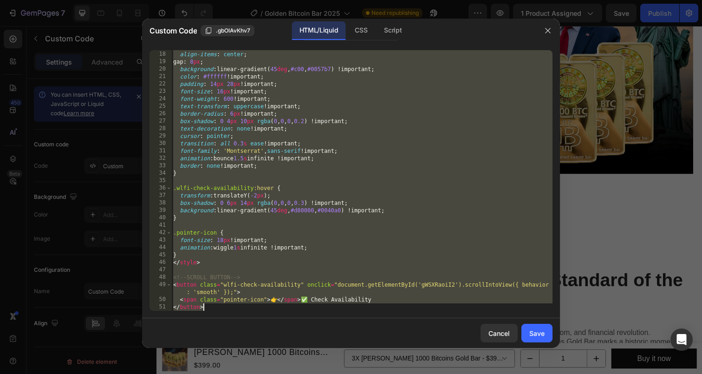
drag, startPoint x: 173, startPoint y: 55, endPoint x: 288, endPoint y: 306, distance: 275.6
click at [288, 306] on div "display : inline-flex ; align-items : center ; gap : 8 px ; background : linear…" at bounding box center [361, 180] width 381 height 275
type textarea "<span class="pointer-icon">👉</span> ✅ Check Availability </button>"
click at [589, 271] on div at bounding box center [351, 187] width 702 height 374
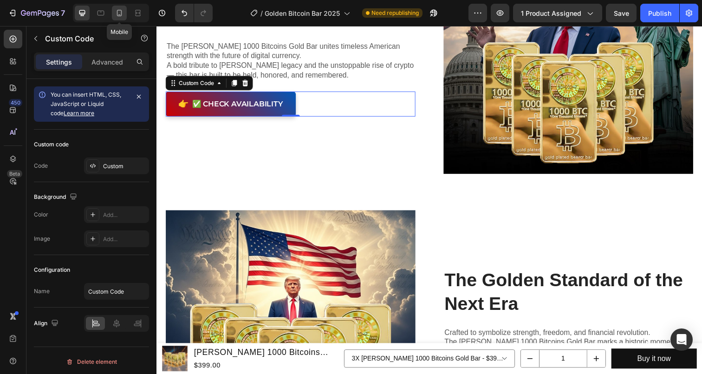
click at [118, 16] on icon at bounding box center [119, 12] width 9 height 9
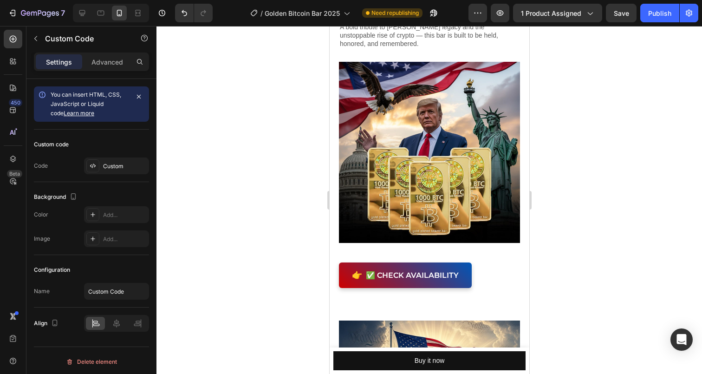
scroll to position [852, 0]
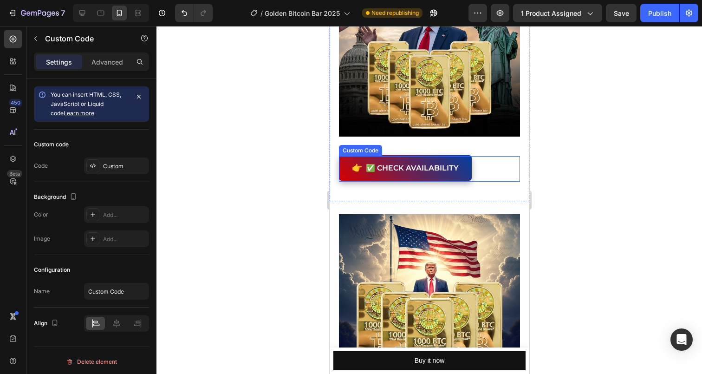
click at [409, 169] on button "👉 ✅ Check Availability" at bounding box center [405, 169] width 133 height 26
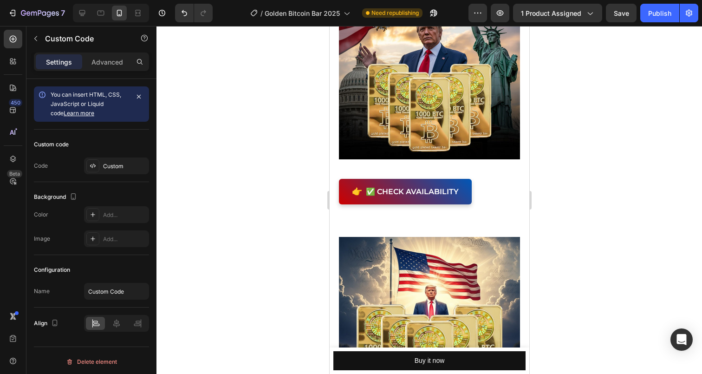
scroll to position [1249, 0]
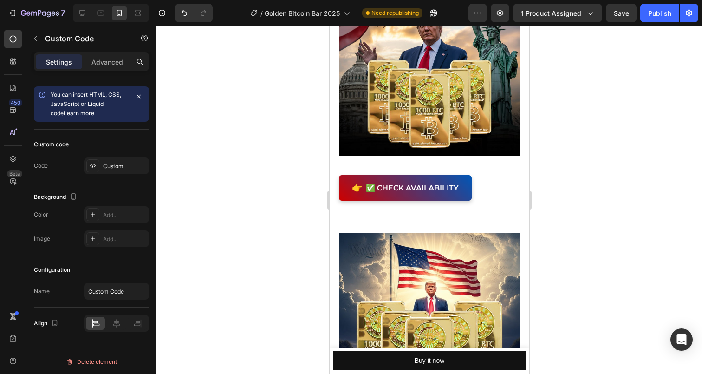
click at [476, 183] on div "👉 ✅ Check Availability" at bounding box center [429, 188] width 181 height 26
click at [482, 185] on div "👉 ✅ Check Availability" at bounding box center [429, 188] width 181 height 26
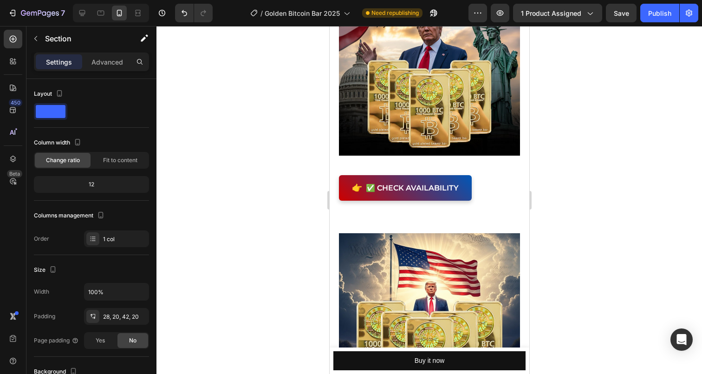
click at [498, 165] on div "Where Patriotism Meets Bitcoin Power Heading The [PERSON_NAME] 1000 Bitcoins Go…" at bounding box center [429, 27] width 181 height 347
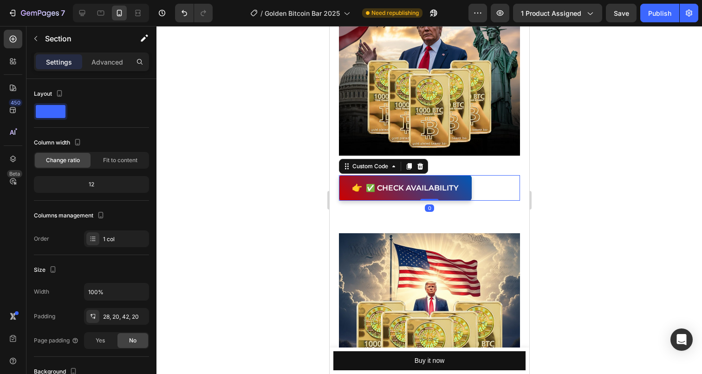
click at [492, 183] on div "👉 ✅ Check Availability" at bounding box center [429, 188] width 181 height 26
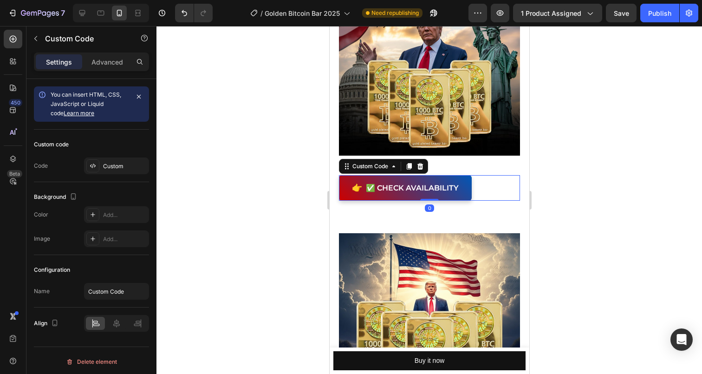
click at [493, 184] on div "👉 ✅ Check Availability" at bounding box center [429, 188] width 181 height 26
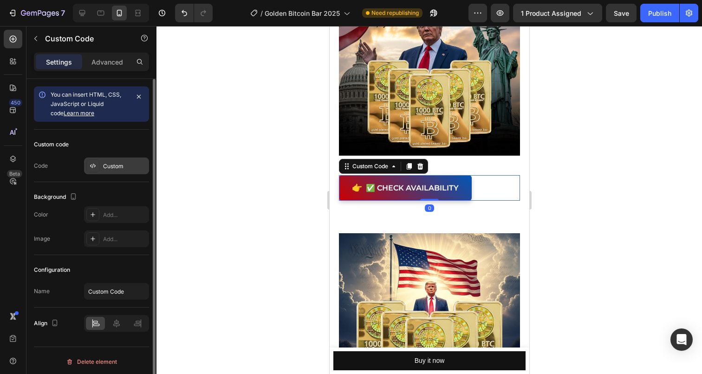
click at [114, 169] on div "Custom" at bounding box center [125, 166] width 44 height 8
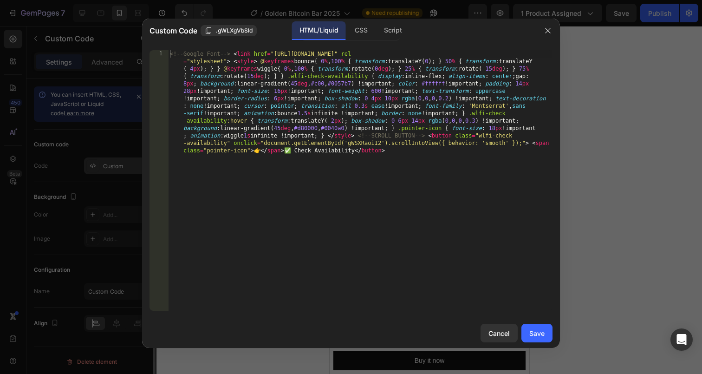
click at [114, 169] on div at bounding box center [351, 187] width 702 height 374
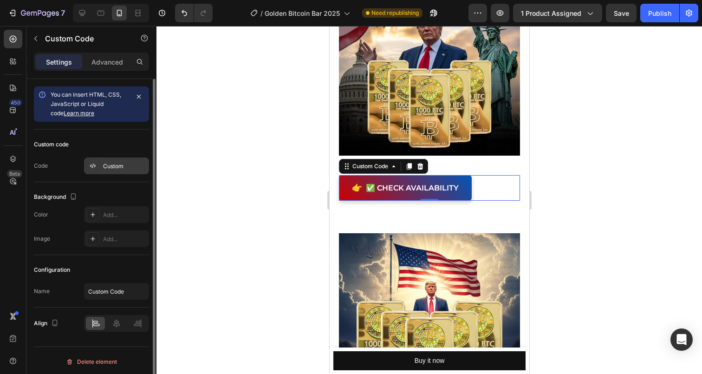
click at [121, 168] on div "Custom" at bounding box center [125, 166] width 44 height 8
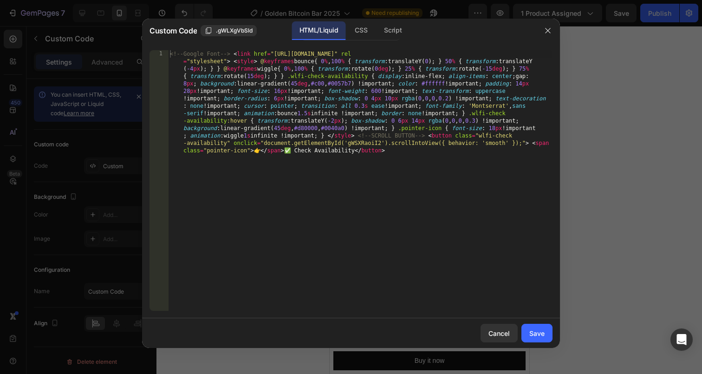
click at [266, 119] on div "<!-- Google Font --> < link href = "[URL][DOMAIN_NAME]" rel = "stylesheet" > < …" at bounding box center [360, 284] width 385 height 469
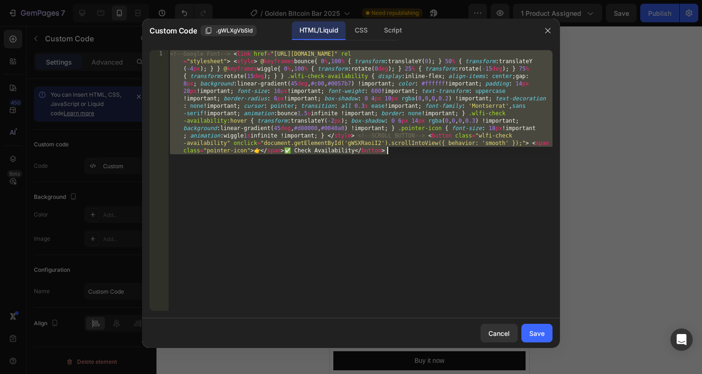
paste textarea "</button>"
type textarea "</button>"
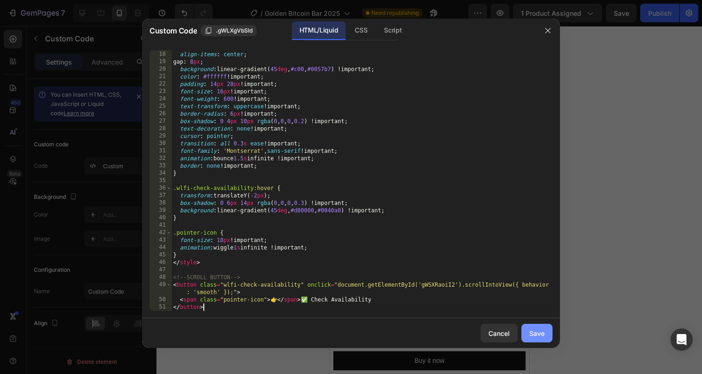
click at [537, 332] on div "Save" at bounding box center [536, 333] width 15 height 10
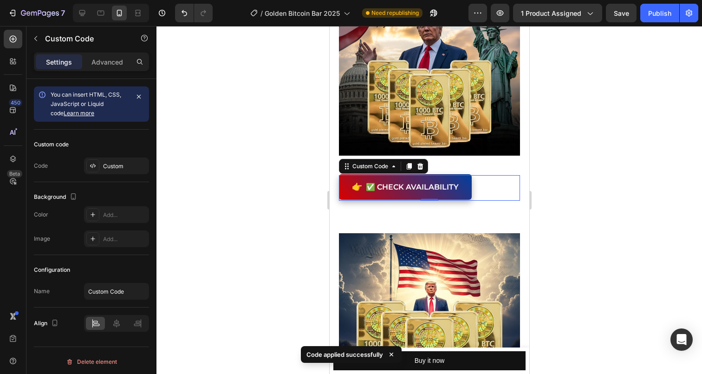
click at [365, 185] on button "👉 ✅ Check Availability" at bounding box center [405, 186] width 133 height 26
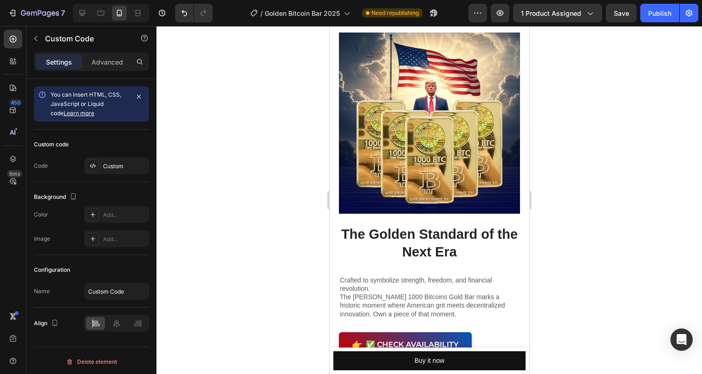
scroll to position [1627, 0]
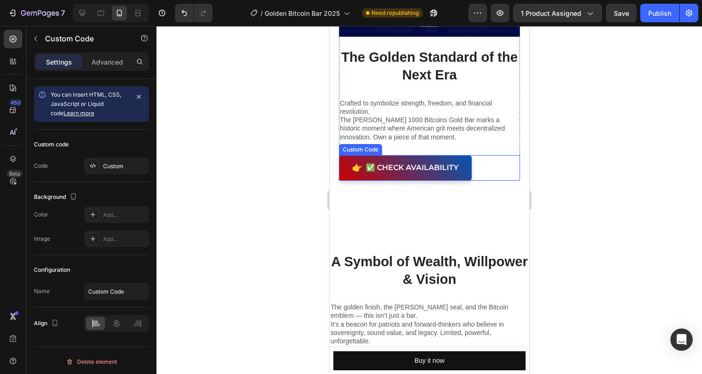
click at [486, 170] on div "👉 ✅ Check Availability" at bounding box center [429, 168] width 181 height 26
click at [494, 172] on div "👉 ✅ Check Availability" at bounding box center [429, 168] width 181 height 26
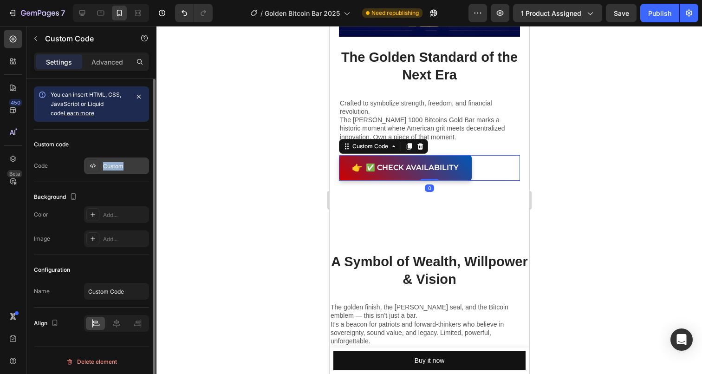
click at [129, 162] on div "Custom" at bounding box center [125, 166] width 44 height 8
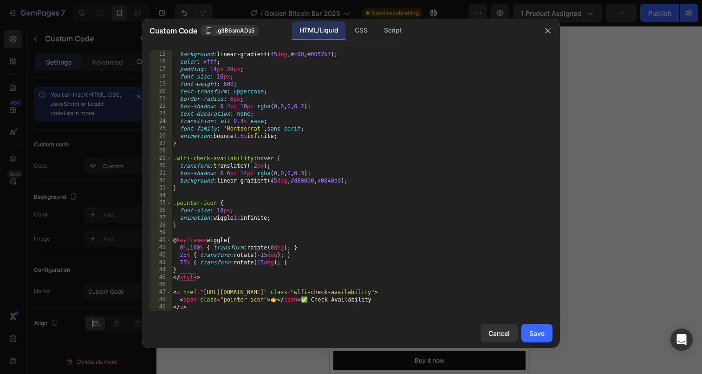
click at [273, 191] on div "gap : 8 px ; background : linear-gradient( 45 deg , #c00 , #0057b7 ) ; color : …" at bounding box center [361, 180] width 381 height 275
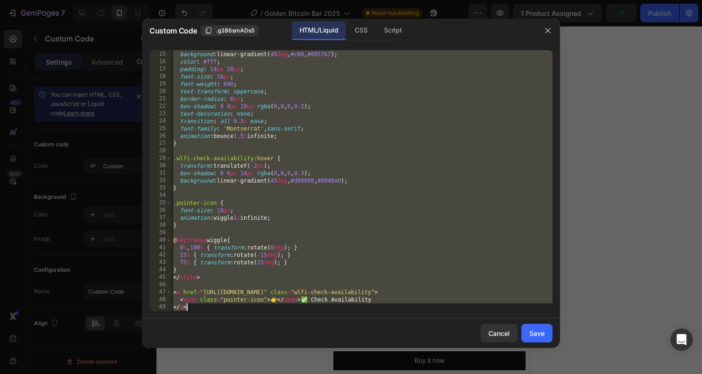
paste textarea "</button"
type textarea "</button>"
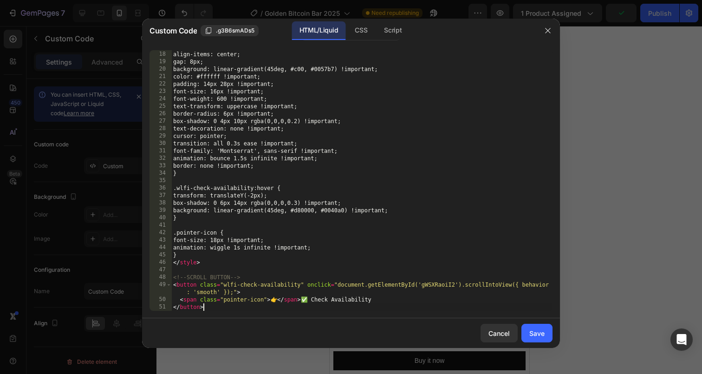
scroll to position [126, 0]
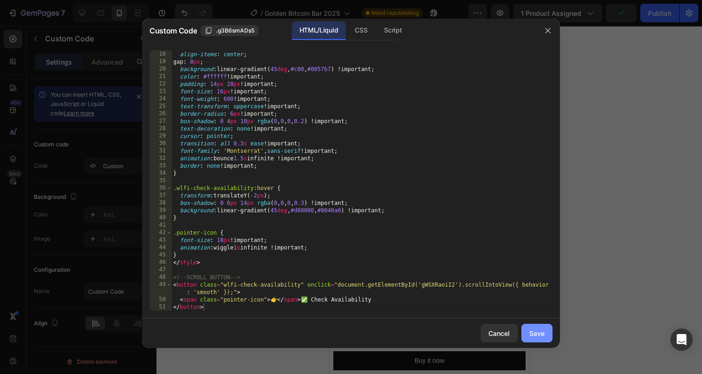
click at [540, 333] on div "Save" at bounding box center [536, 333] width 15 height 10
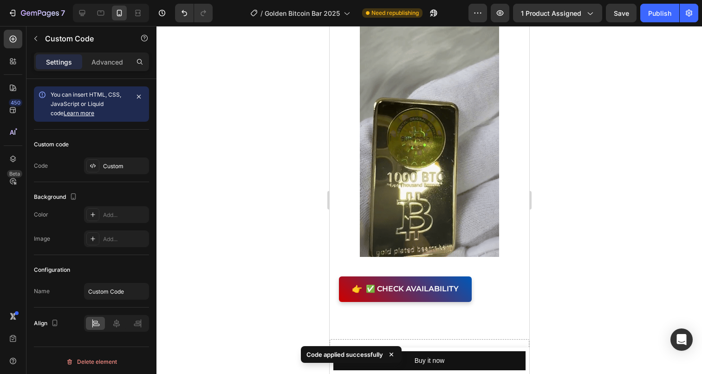
scroll to position [2155, 0]
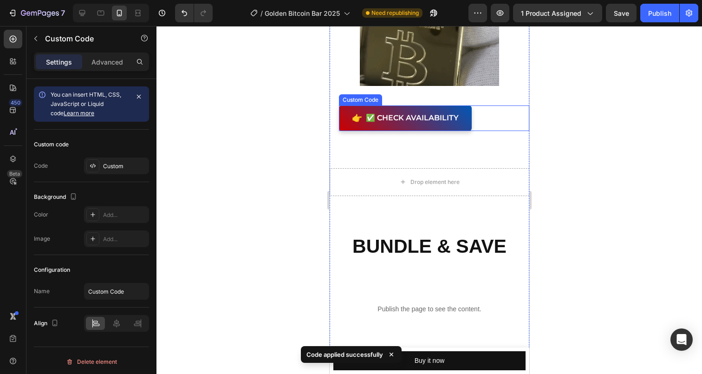
click at [494, 124] on div "👉 ✅ Check Availability" at bounding box center [434, 118] width 190 height 26
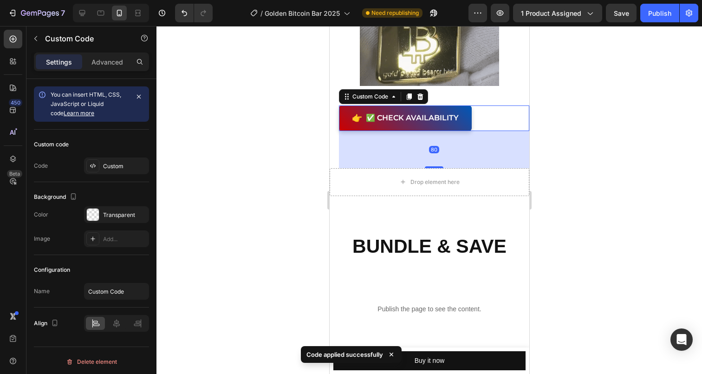
click at [498, 119] on div "👉 ✅ Check Availability" at bounding box center [434, 118] width 190 height 26
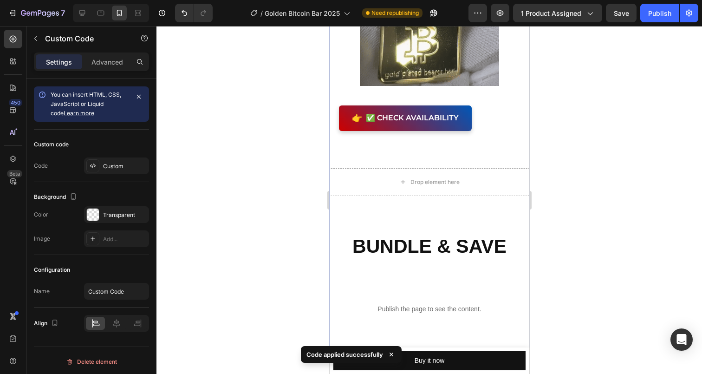
click at [490, 115] on div "👉 ✅ Check Availability" at bounding box center [434, 118] width 190 height 26
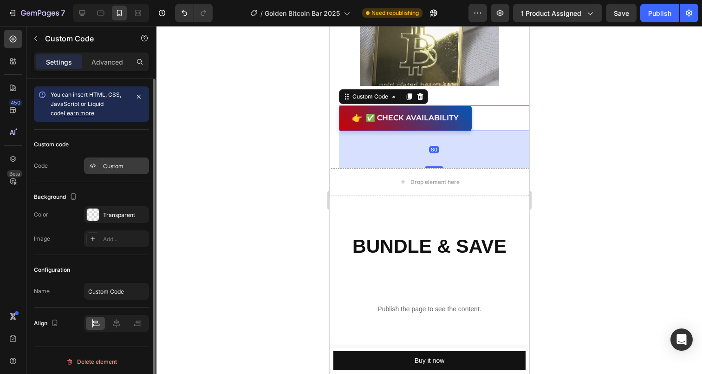
click at [127, 166] on div "Custom" at bounding box center [125, 166] width 44 height 8
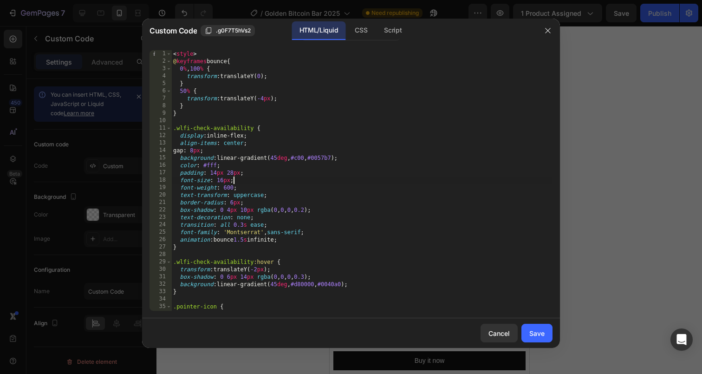
click at [314, 180] on div "< style > @ keyframes bounce { 0 % , 100 % { transform : translateY( 0 ) ; } 50…" at bounding box center [361, 187] width 381 height 275
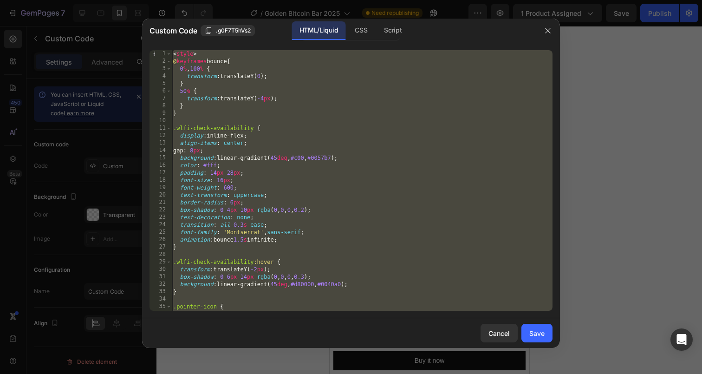
paste textarea "</button"
type textarea "</button>"
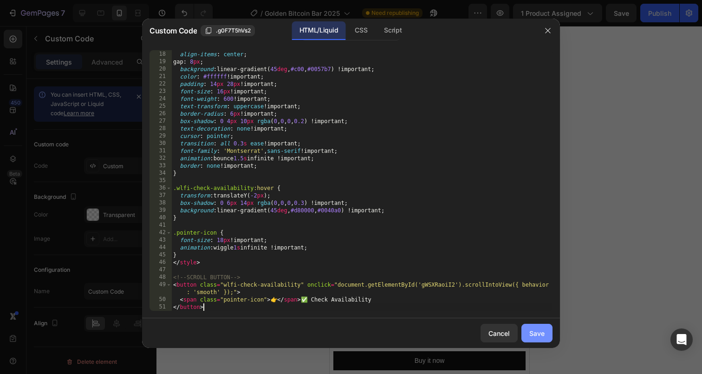
click at [537, 330] on div "Save" at bounding box center [536, 333] width 15 height 10
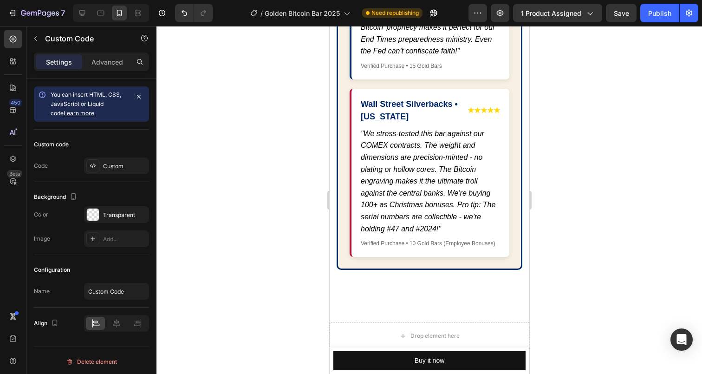
scroll to position [4514, 0]
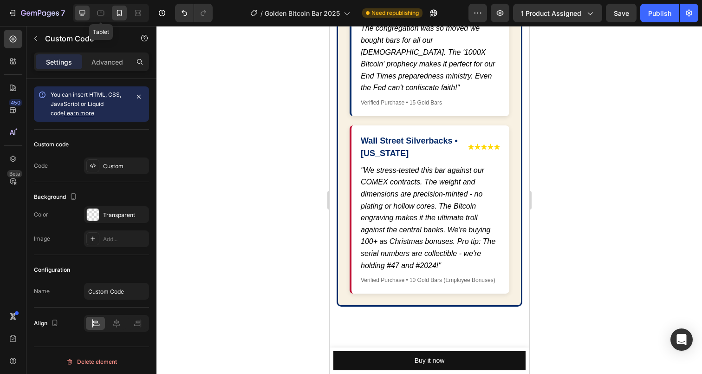
click at [84, 14] on icon at bounding box center [82, 13] width 6 height 6
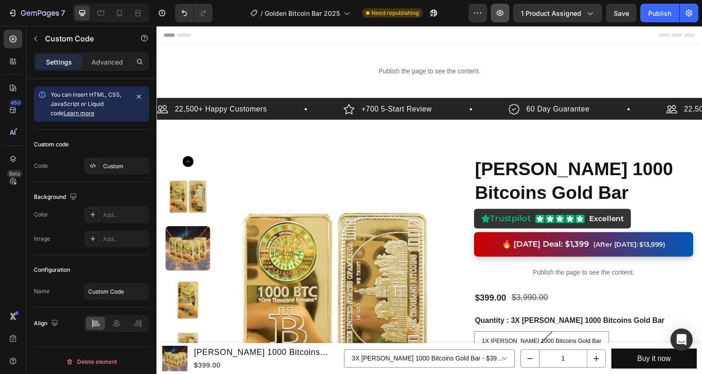
click at [505, 19] on button "button" at bounding box center [500, 13] width 19 height 19
click at [660, 13] on div "Publish" at bounding box center [659, 13] width 23 height 10
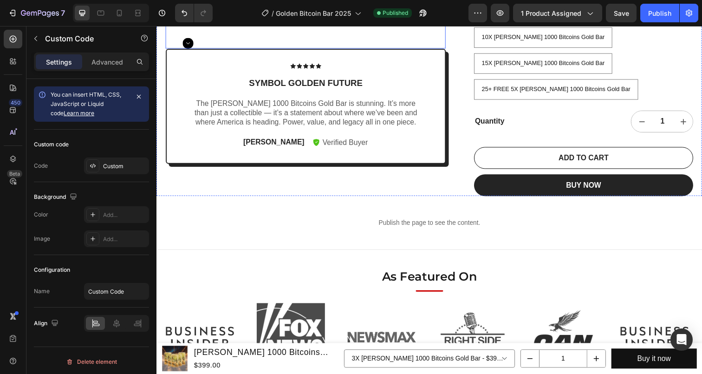
scroll to position [316, 0]
